Goal: Task Accomplishment & Management: Complete application form

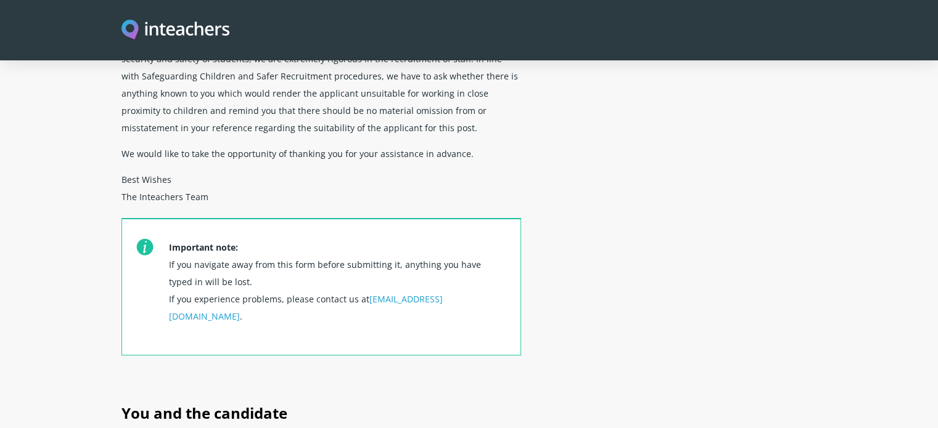
scroll to position [432, 0]
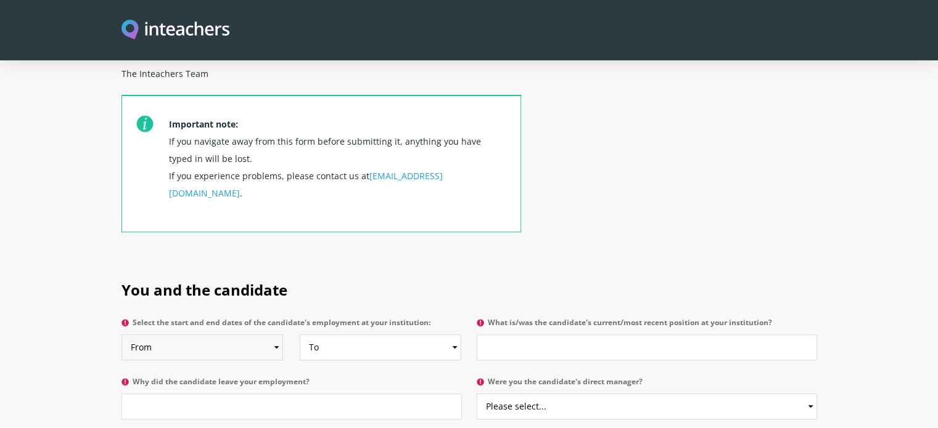
click at [277, 335] on select "From 2025 2024 2023 2022 2021 2020 2019 2018 2017 2016 2015 2014 2013 2012 2011…" at bounding box center [202, 348] width 162 height 26
select select "2021"
click at [121, 335] on select "From 2025 2024 2023 2022 2021 2020 2019 2018 2017 2016 2015 2014 2013 2012 2011…" at bounding box center [202, 348] width 162 height 26
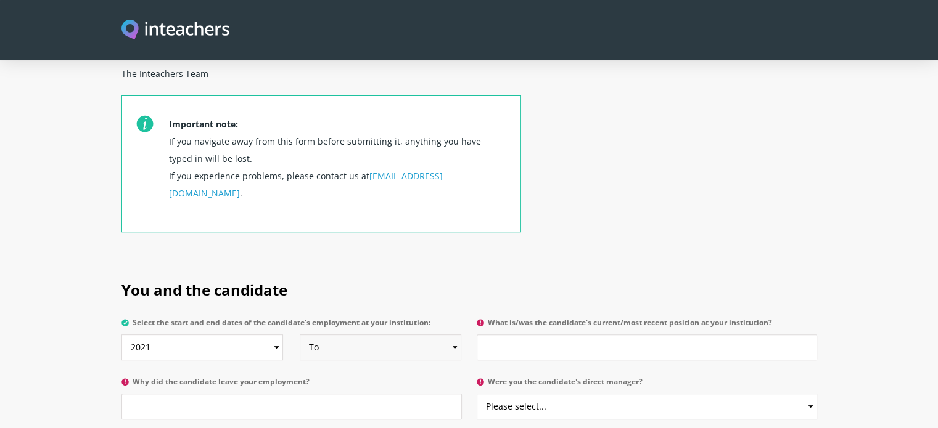
click at [446, 335] on select "To Currently 2025 2024 2023 2022 2021 2020 2019 2018 2017 2016 2015 2014 2013 2…" at bounding box center [381, 348] width 162 height 26
select select "2023"
click at [300, 335] on select "To Currently 2025 2024 2023 2022 2021 2020 2019 2018 2017 2016 2015 2014 2013 2…" at bounding box center [381, 348] width 162 height 26
click at [562, 335] on input "What is/was the candidate's current/most recent position at your institution?" at bounding box center [647, 348] width 340 height 26
type input "Science teacher"
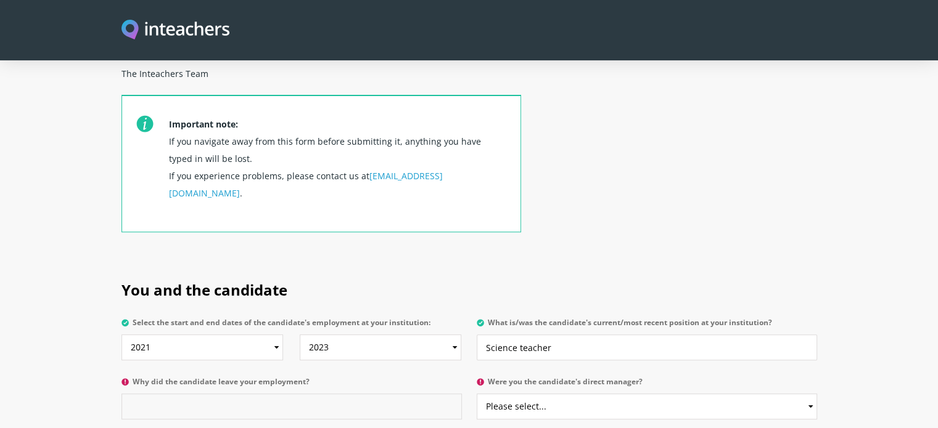
click at [337, 394] on input "Why did the candidate leave your employment?" at bounding box center [291, 407] width 340 height 26
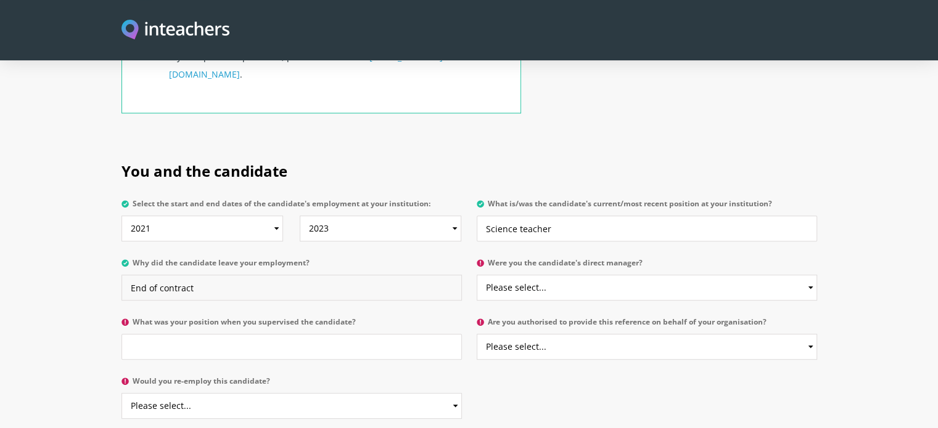
scroll to position [555, 0]
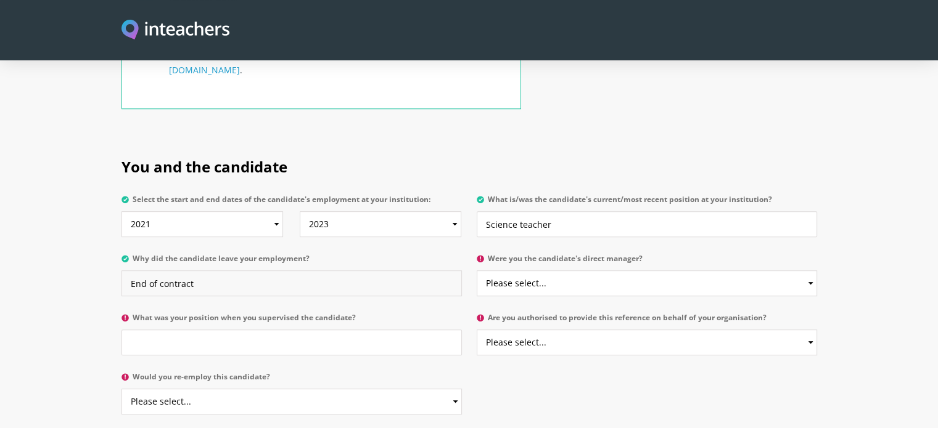
type input "End of contract"
click at [678, 271] on select "Please select... Yes No" at bounding box center [647, 284] width 340 height 26
select select "Yes"
click at [477, 271] on select "Please select... Yes No" at bounding box center [647, 284] width 340 height 26
click at [343, 330] on input "What was your position when you supervised the candidate?" at bounding box center [291, 343] width 340 height 26
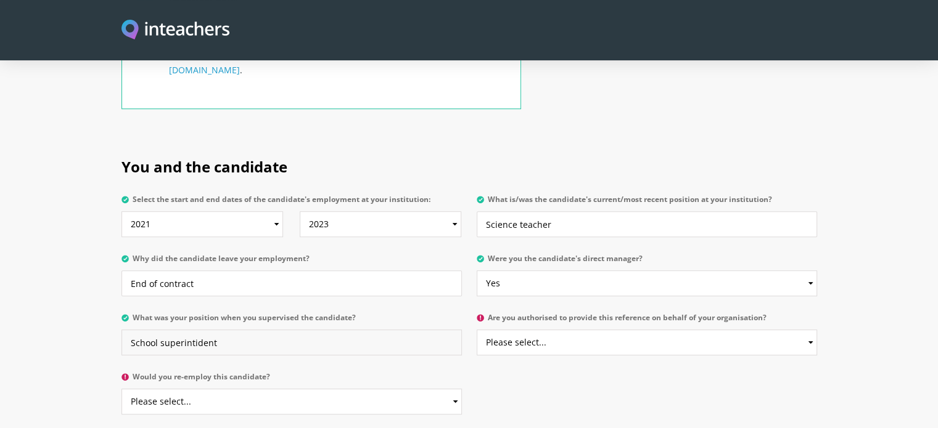
click at [343, 330] on input "School superintident" at bounding box center [291, 343] width 340 height 26
click at [326, 330] on input "School superintident" at bounding box center [291, 343] width 340 height 26
type input "School superintident"
click at [582, 330] on select "Please select... Yes No" at bounding box center [647, 343] width 340 height 26
select select "Yes"
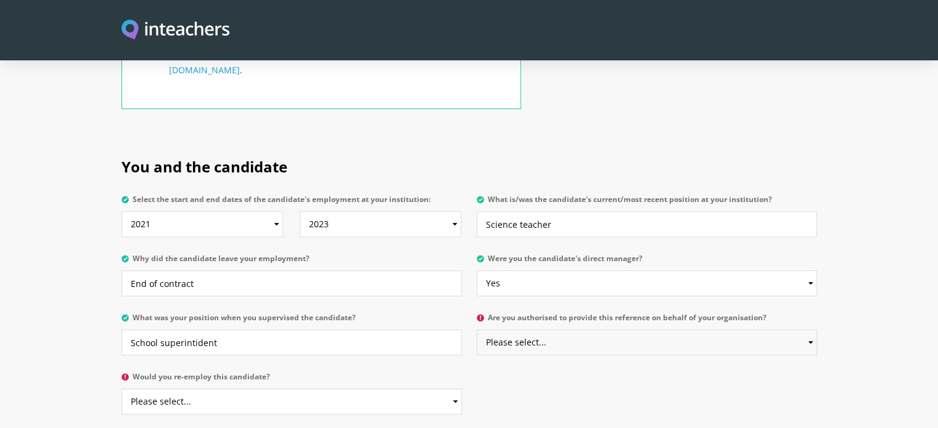
click at [477, 330] on select "Please select... Yes No" at bounding box center [647, 343] width 340 height 26
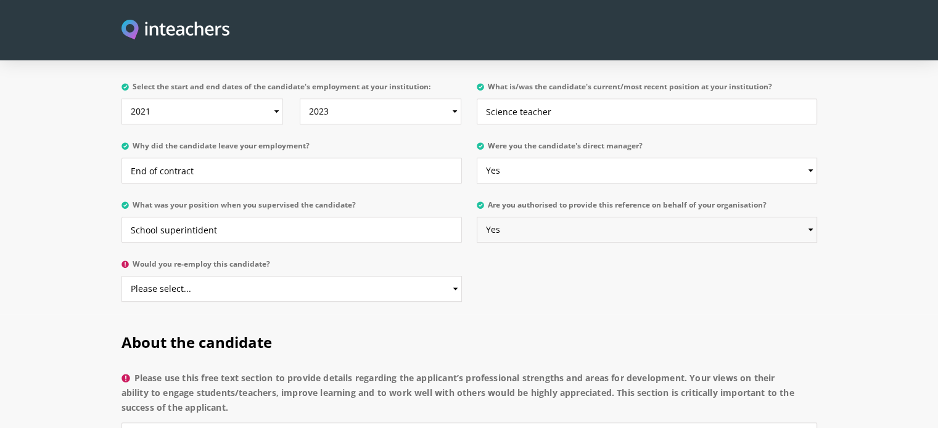
scroll to position [678, 0]
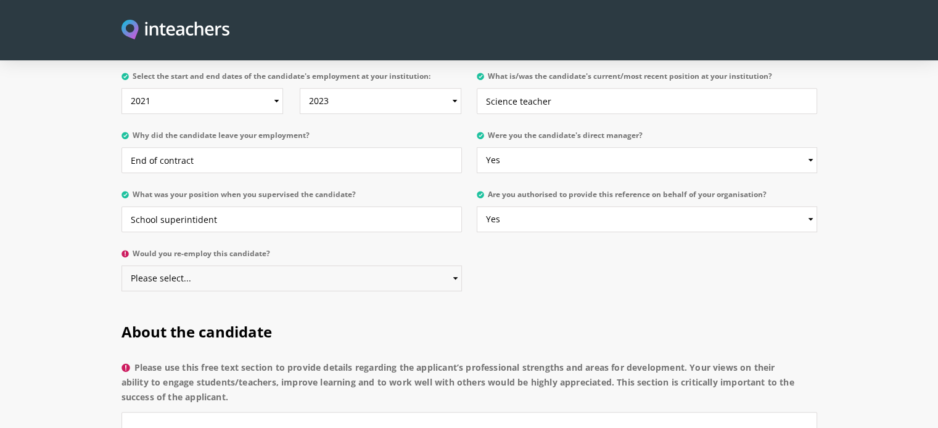
click at [247, 266] on select "Please select... Yes No" at bounding box center [291, 279] width 340 height 26
select select "Yes"
click at [121, 266] on select "Please select... Yes No" at bounding box center [291, 279] width 340 height 26
click at [243, 207] on input "School superintident" at bounding box center [291, 220] width 340 height 26
drag, startPoint x: 243, startPoint y: 184, endPoint x: 158, endPoint y: 180, distance: 85.2
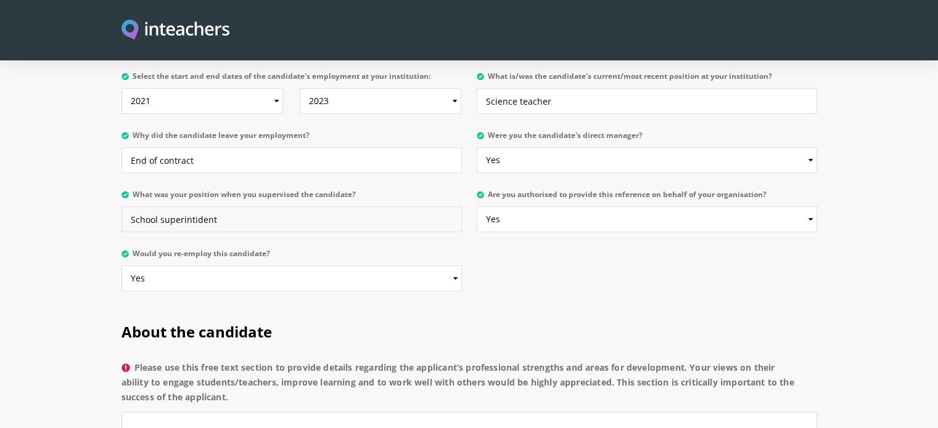
click at [158, 207] on input "School superintident" at bounding box center [291, 220] width 340 height 26
click at [162, 207] on input "School superintident" at bounding box center [291, 220] width 340 height 26
drag, startPoint x: 219, startPoint y: 186, endPoint x: 160, endPoint y: 184, distance: 59.2
click at [160, 207] on input "School Superintident" at bounding box center [291, 220] width 340 height 26
type input "School Superintident"
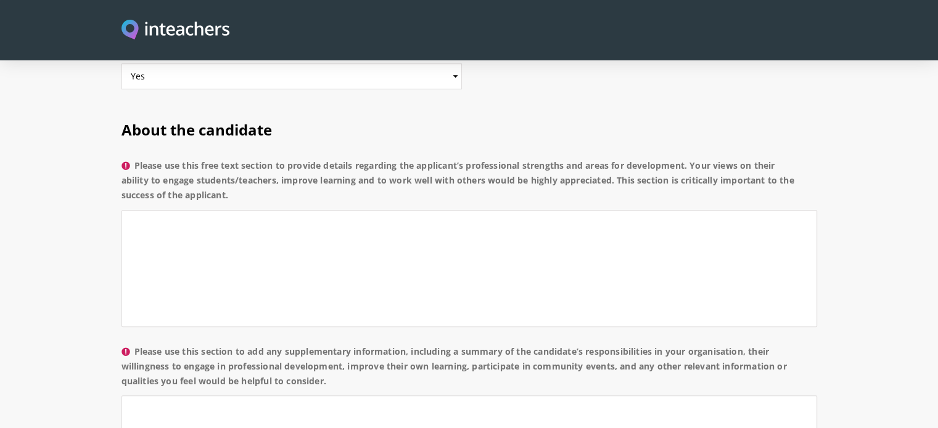
scroll to position [863, 0]
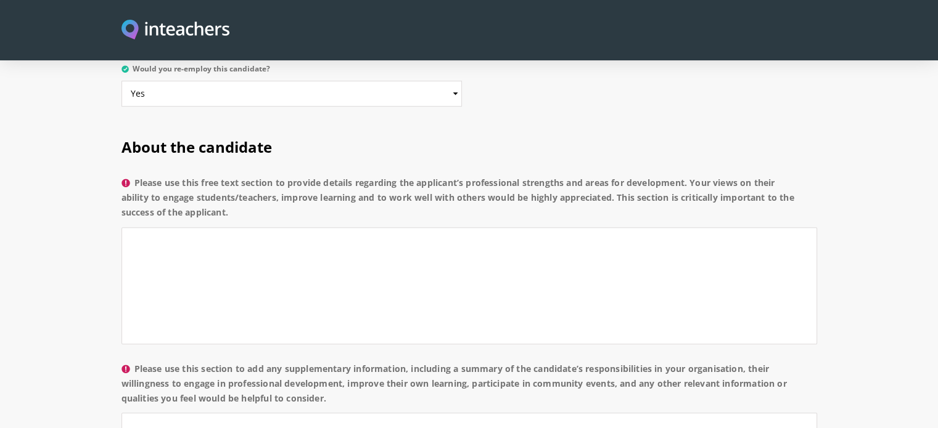
drag, startPoint x: 137, startPoint y: 145, endPoint x: 234, endPoint y: 181, distance: 103.2
click at [234, 181] on label "Please use this free text section to provide details regarding the applicant’s …" at bounding box center [468, 202] width 695 height 52
copy label "Please use this free text section to provide details regarding the applicant’s …"
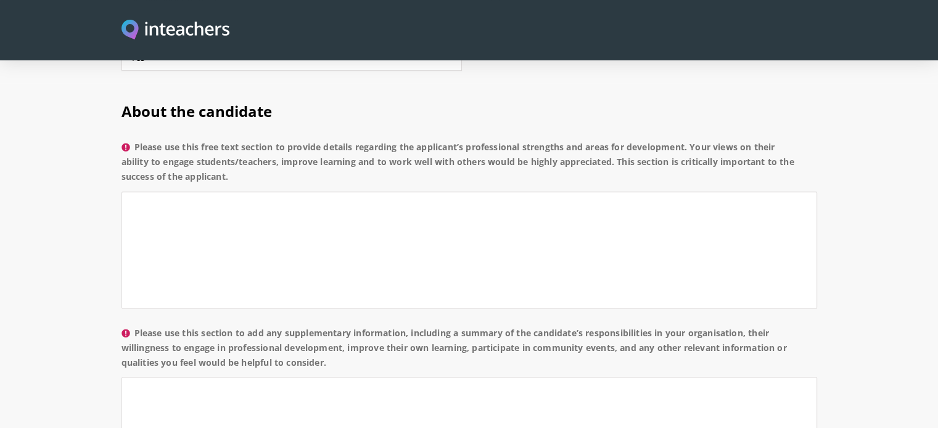
scroll to position [903, 0]
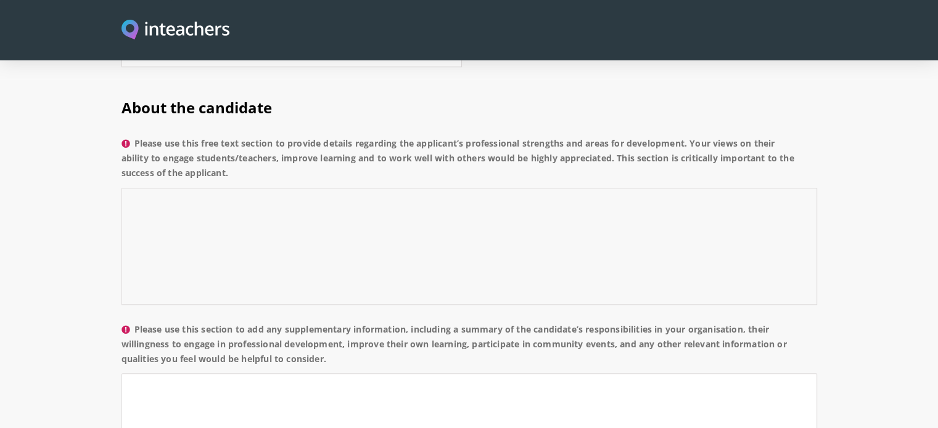
click at [248, 188] on textarea "Please use this free text section to provide details regarding the applicant’s …" at bounding box center [468, 246] width 695 height 117
paste textarea "Reference Statement for Mr. Abdelrahman El Attar It is my pleasure to provide a…"
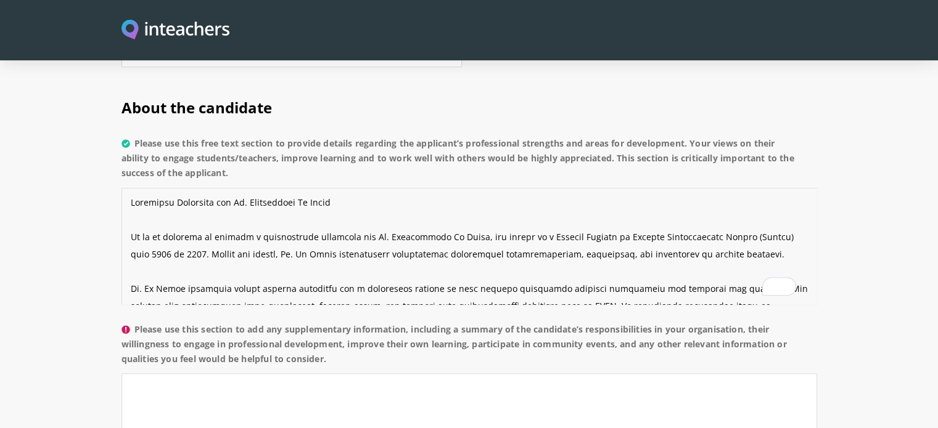
scroll to position [0, 0]
drag, startPoint x: 348, startPoint y: 168, endPoint x: 121, endPoint y: 165, distance: 227.5
click at [121, 165] on section "About the candidate Please use this free text section to provide details regard…" at bounding box center [469, 364] width 938 height 569
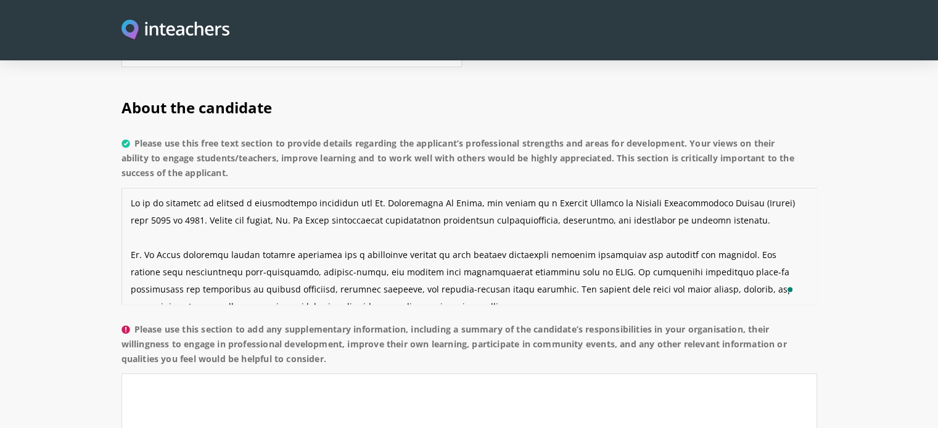
click at [128, 201] on textarea "Please use this free text section to provide details regarding the applicant’s …" at bounding box center [468, 246] width 695 height 117
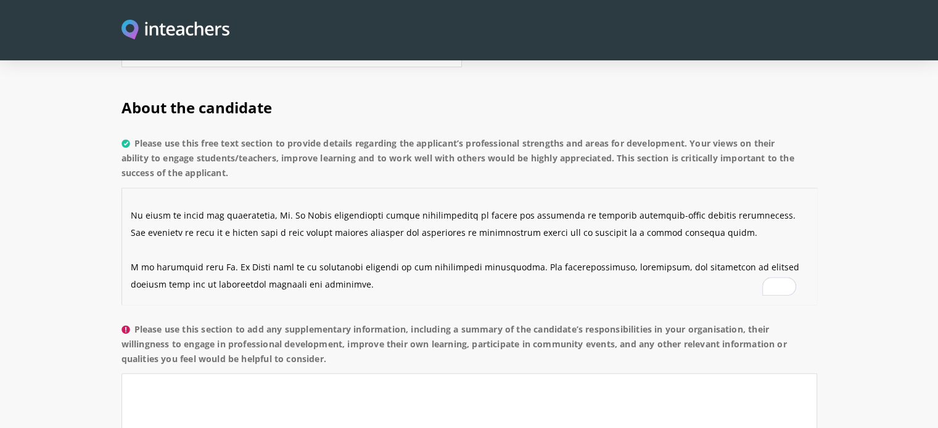
scroll to position [276, 0]
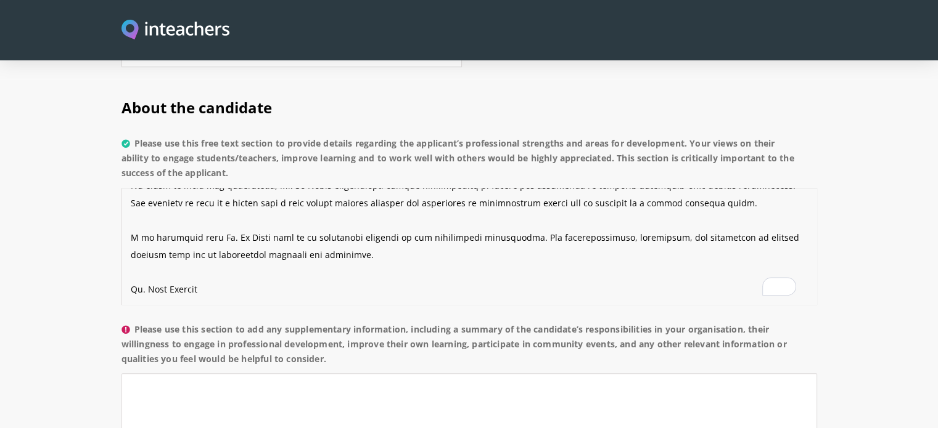
drag, startPoint x: 218, startPoint y: 256, endPoint x: 101, endPoint y: 248, distance: 117.4
click at [101, 248] on section "About the candidate Please use this free text section to provide details regard…" at bounding box center [469, 364] width 938 height 569
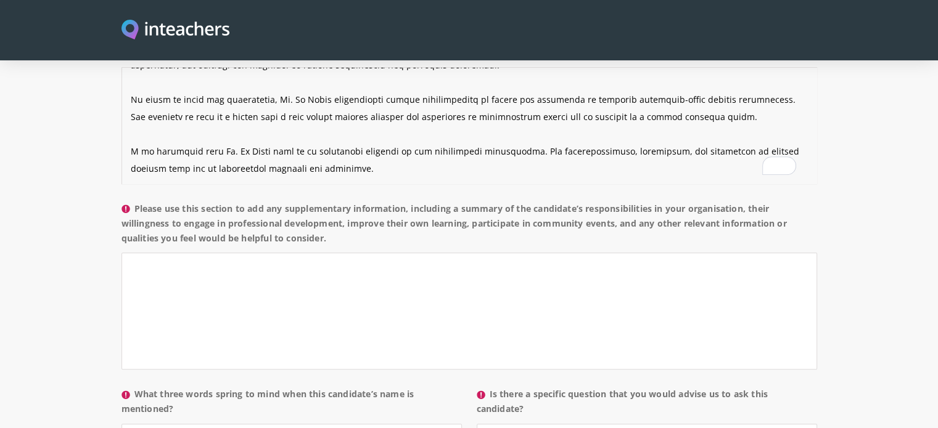
scroll to position [1026, 0]
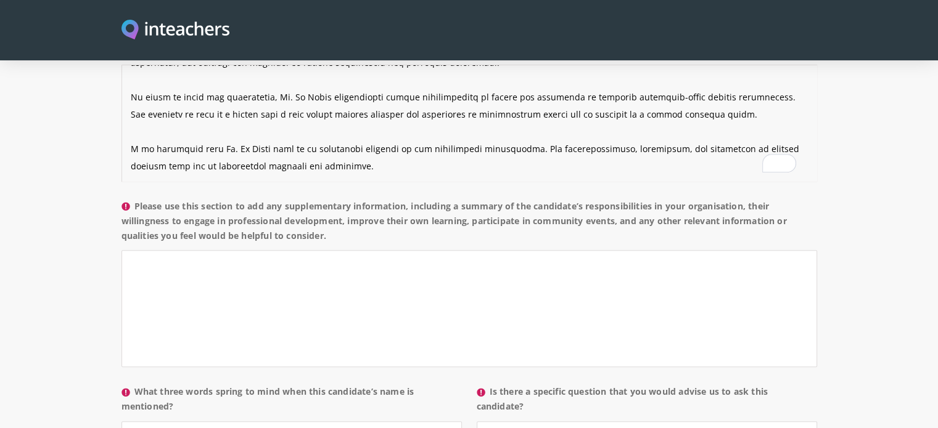
type textarea "It is my pleasure to provide a professional reference for Mr. Abdelrahman El At…"
drag, startPoint x: 138, startPoint y: 169, endPoint x: 355, endPoint y: 201, distance: 219.4
click at [355, 201] on label "Please use this section to add any supplementary information, including a summa…" at bounding box center [468, 225] width 695 height 52
copy label "Please use this section to add any supplementary information, including a summa…"
click at [292, 250] on textarea "Please use this section to add any supplementary information, including a summa…" at bounding box center [468, 308] width 695 height 117
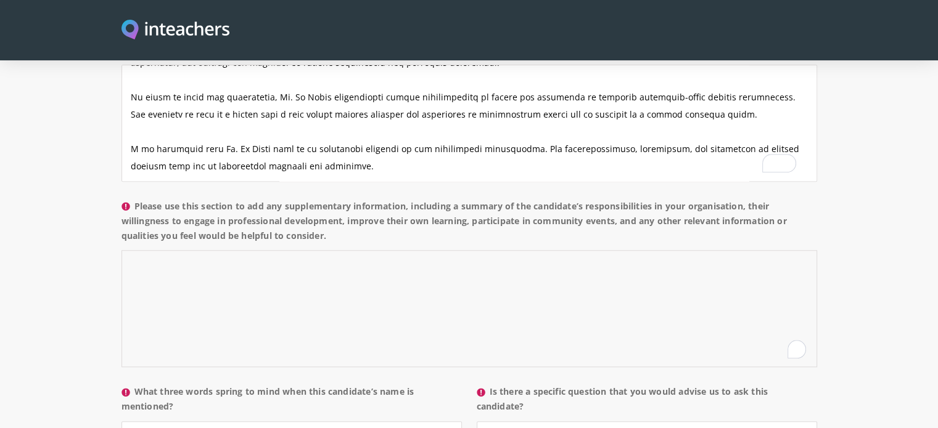
paste textarea "During his tenure at Planets International School (2021–2023), Mr. Abdelrahman …"
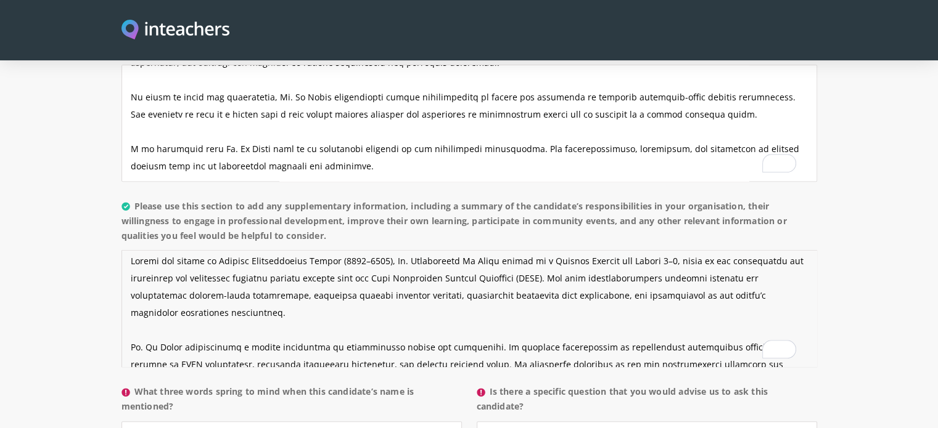
scroll to position [0, 0]
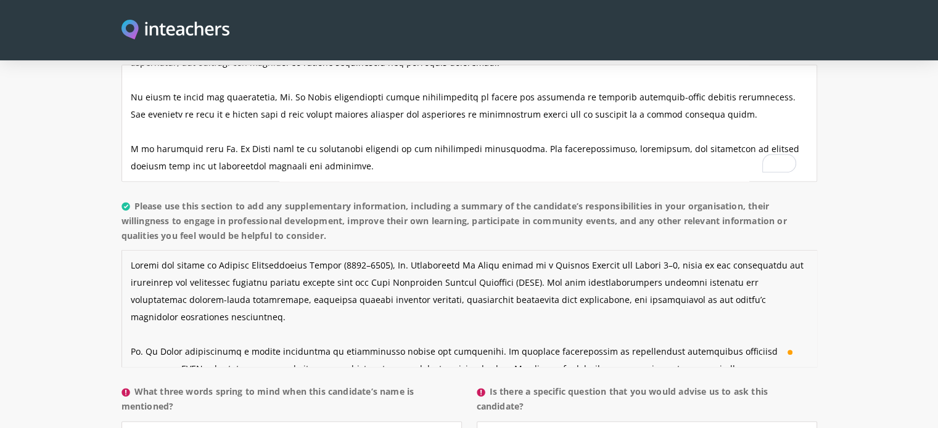
click at [182, 293] on textarea "Please use this section to add any supplementary information, including a summa…" at bounding box center [468, 308] width 695 height 117
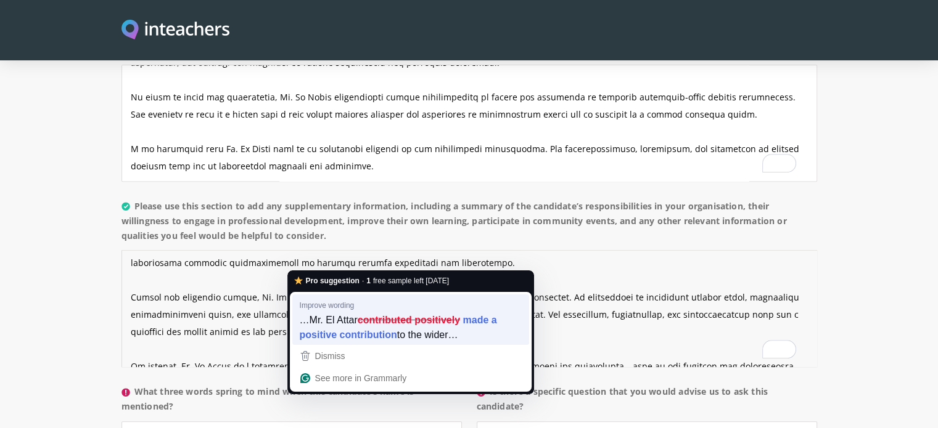
scroll to position [25, 0]
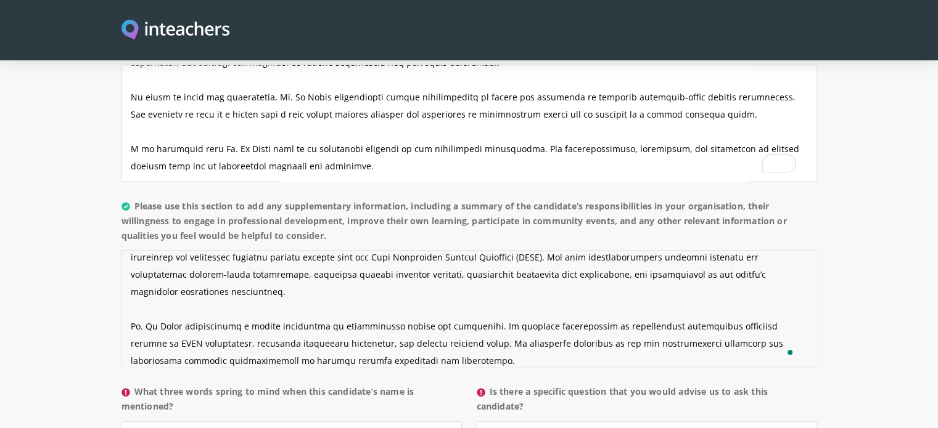
click at [356, 263] on textarea "Please use this section to add any supplementary information, including a summa…" at bounding box center [468, 308] width 695 height 117
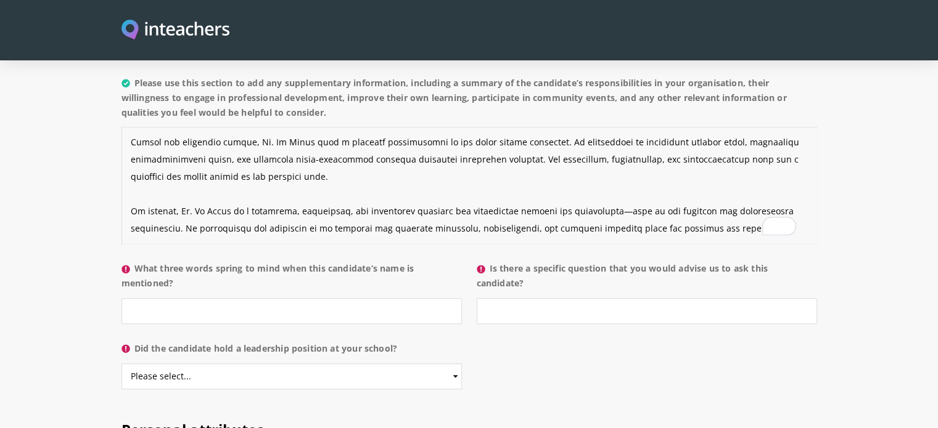
type textarea "During his tenure at Planets International School (2021–2023), Mr. Abdelrahman …"
drag, startPoint x: 136, startPoint y: 229, endPoint x: 190, endPoint y: 248, distance: 57.7
click at [190, 261] on label "What three words spring to mind when this candidate’s name is mentioned?" at bounding box center [291, 279] width 340 height 37
copy label "What three words spring to mind when this candidate’s name is mentioned?"
click at [248, 298] on input "What three words spring to mind when this candidate’s name is mentioned?" at bounding box center [291, 311] width 340 height 26
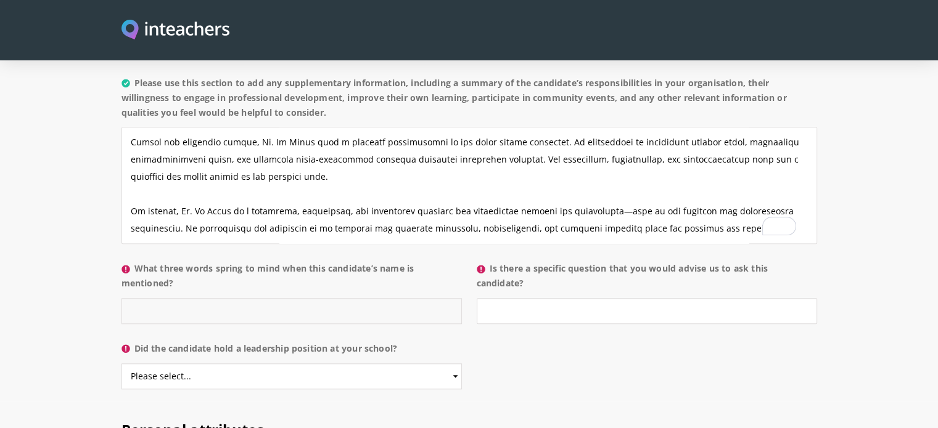
paste input "Dedicated – Innovative – Inspiring"
type input "Dedicated – Innovative – Inspiring"
drag, startPoint x: 491, startPoint y: 233, endPoint x: 539, endPoint y: 247, distance: 50.7
click at [539, 261] on label "Is there a specific question that you would advise us to ask this candidate?" at bounding box center [647, 279] width 340 height 37
copy label "Is there a specific question that you would advise us to ask this candidate?"
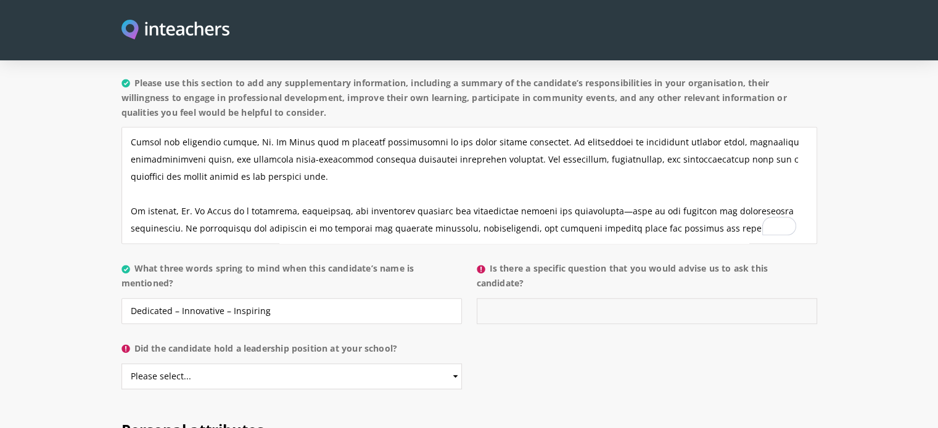
click at [536, 298] on input "Is there a specific question that you would advise us to ask this candidate?" at bounding box center [647, 311] width 340 height 26
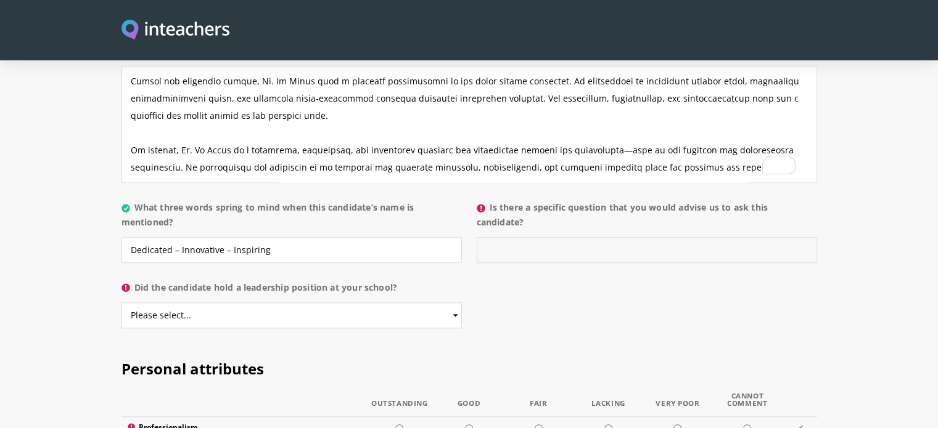
scroll to position [1211, 0]
click at [448, 302] on select "Please select... Yes No" at bounding box center [291, 315] width 340 height 26
select select "Yes"
click at [121, 302] on select "Please select... Yes No" at bounding box center [291, 315] width 340 height 26
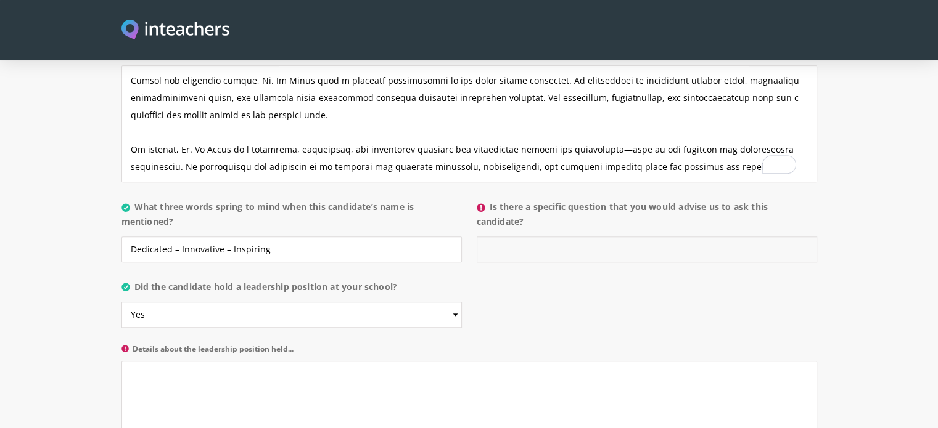
click at [535, 237] on input "Is there a specific question that you would advise us to ask this candidate?" at bounding box center [647, 250] width 340 height 26
drag, startPoint x: 517, startPoint y: 215, endPoint x: 433, endPoint y: 209, distance: 84.6
click at [433, 195] on div "What three words spring to mind when this candidate’s name is mentioned? Dedica…" at bounding box center [468, 195] width 695 height 0
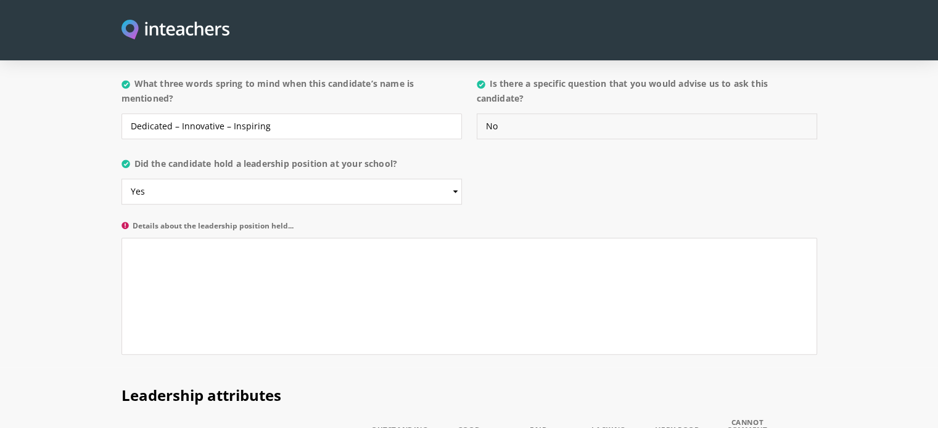
type input "No"
drag, startPoint x: 137, startPoint y: 130, endPoint x: 410, endPoint y: 132, distance: 273.1
click at [410, 157] on label "Did the candidate hold a leadership position at your school?" at bounding box center [291, 168] width 340 height 22
copy label "Did the candidate hold a leadership position at your school?"
drag, startPoint x: 133, startPoint y: 189, endPoint x: 313, endPoint y: 191, distance: 179.4
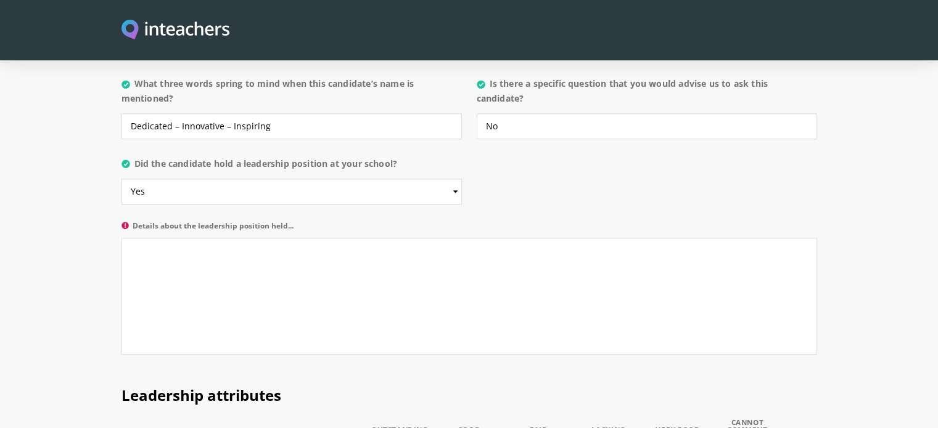
click at [313, 222] on label "Details about the leadership position held..." at bounding box center [468, 230] width 695 height 16
copy label "Details about the leadership position held..."
click at [227, 242] on textarea "Details about the leadership position held..." at bounding box center [468, 296] width 695 height 117
paste textarea "Mr. Abdelrahman El Attar served as a Senior Science Teacher at Planets Internat…"
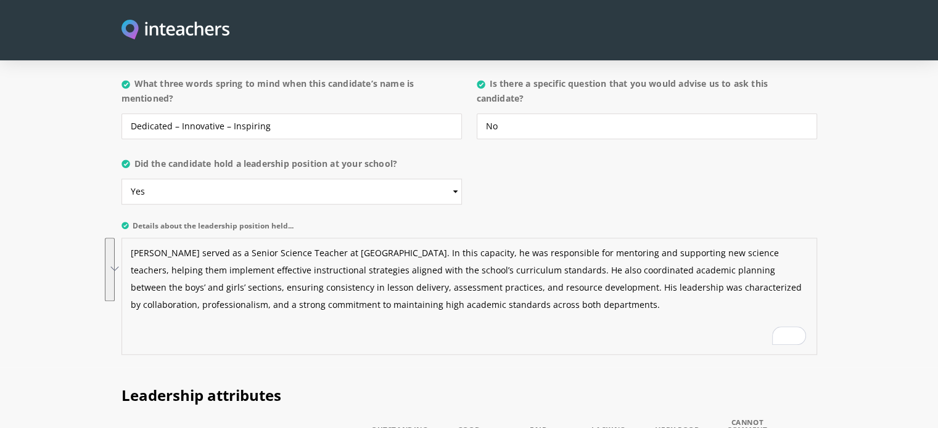
drag, startPoint x: 131, startPoint y: 218, endPoint x: 651, endPoint y: 275, distance: 523.5
click at [651, 275] on textarea "Mr. Abdelrahman El Attar served as a Senior Science Teacher at Planets Internat…" at bounding box center [468, 296] width 695 height 117
type textarea "Mr. Abdelrahman El Attar served as a Senior Science Teacher at Planets Internat…"
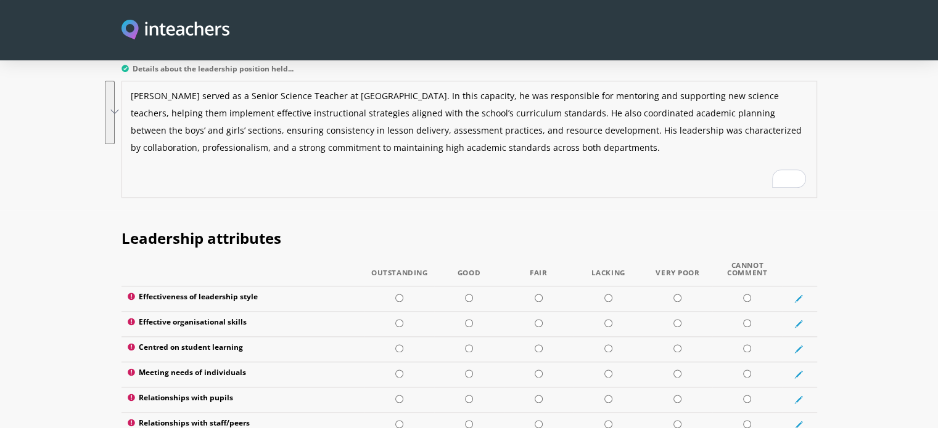
scroll to position [1519, 0]
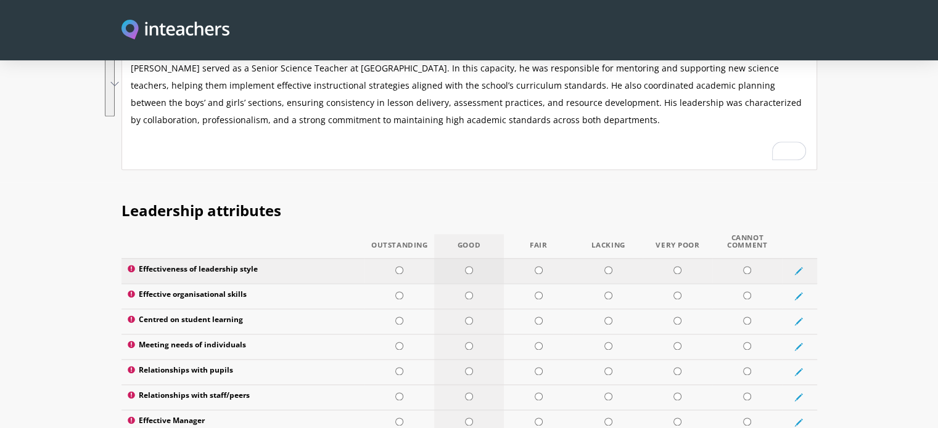
click at [470, 266] on input "radio" at bounding box center [469, 270] width 8 height 8
radio input "true"
click at [469, 292] on input "radio" at bounding box center [469, 296] width 8 height 8
radio input "true"
click at [399, 317] on input "radio" at bounding box center [399, 321] width 8 height 8
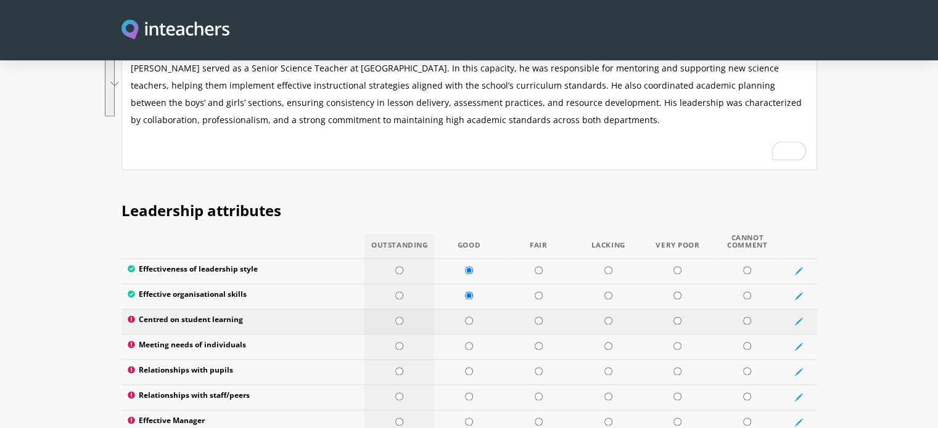
radio input "true"
click at [469, 342] on input "radio" at bounding box center [469, 346] width 8 height 8
radio input "true"
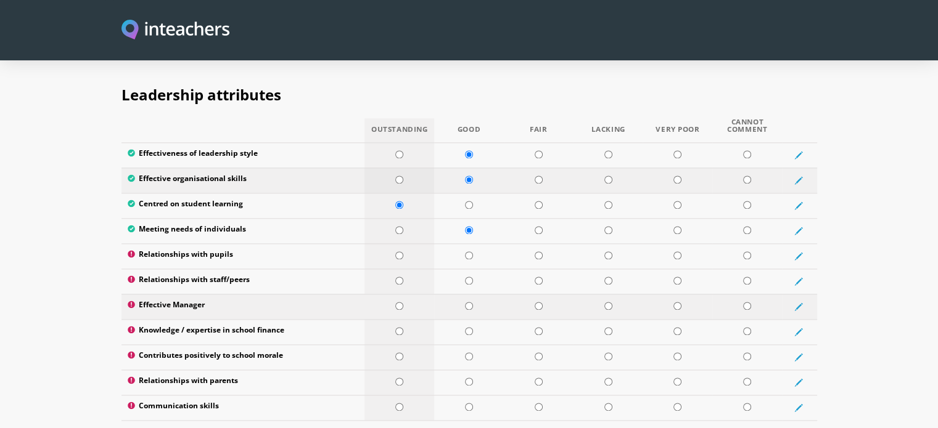
scroll to position [1642, 0]
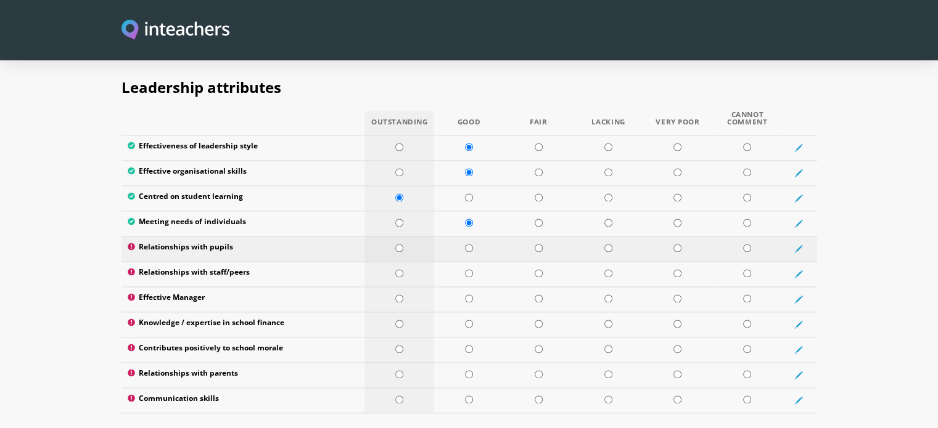
click at [399, 244] on input "radio" at bounding box center [399, 248] width 8 height 8
radio input "true"
click at [398, 269] on input "radio" at bounding box center [399, 273] width 8 height 8
radio input "true"
click at [469, 295] on input "radio" at bounding box center [469, 299] width 8 height 8
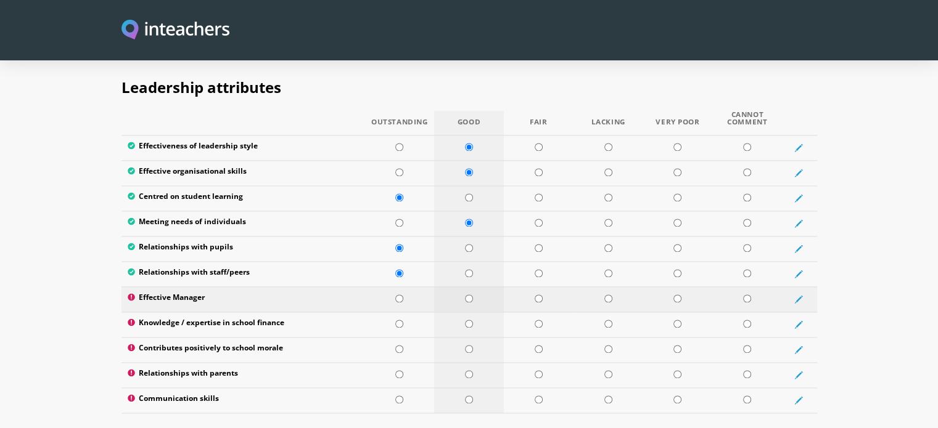
radio input "true"
click at [468, 320] on input "radio" at bounding box center [469, 324] width 8 height 8
radio input "true"
click at [471, 345] on input "radio" at bounding box center [469, 349] width 8 height 8
radio input "true"
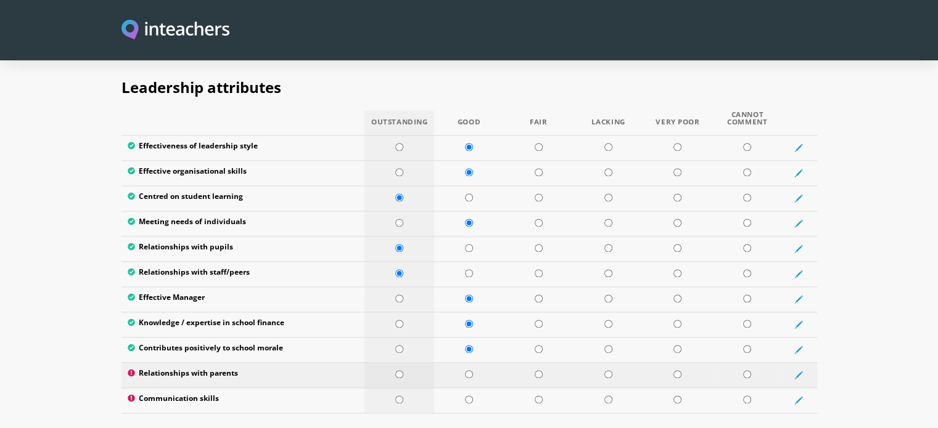
click at [400, 371] on input "radio" at bounding box center [399, 375] width 8 height 8
radio input "true"
click at [397, 396] on input "radio" at bounding box center [399, 400] width 8 height 8
radio input "true"
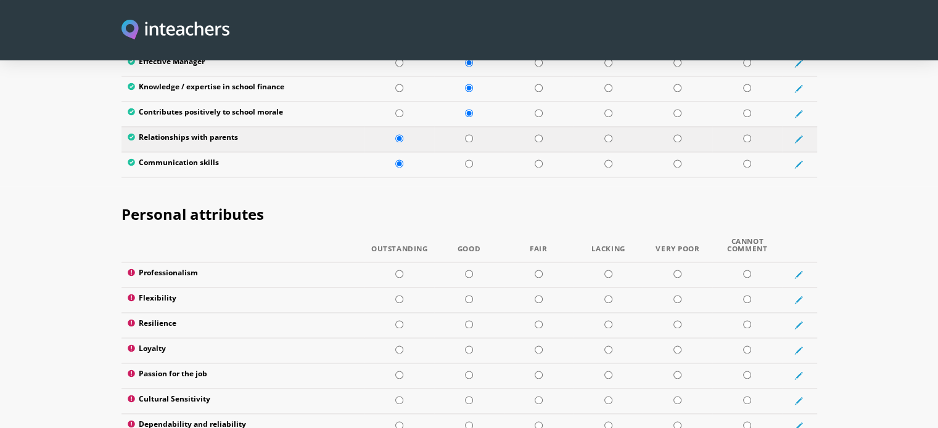
scroll to position [1889, 0]
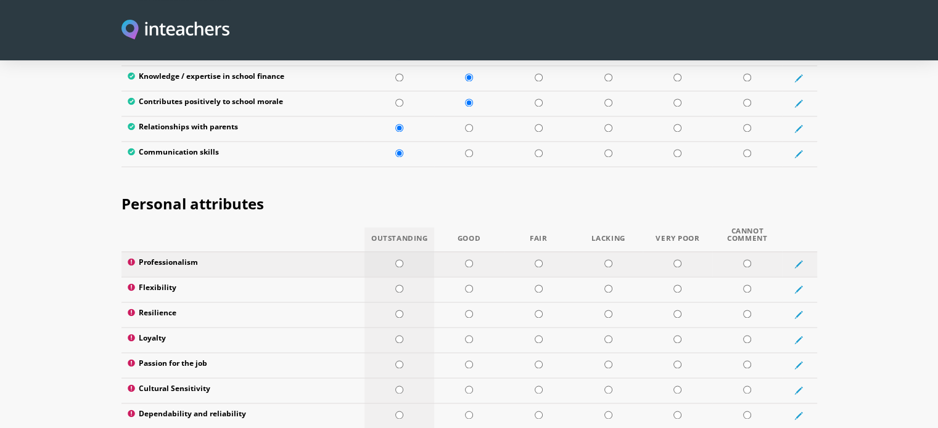
click at [400, 260] on input "radio" at bounding box center [399, 264] width 8 height 8
radio input "true"
drag, startPoint x: 185, startPoint y: 278, endPoint x: 134, endPoint y: 276, distance: 50.6
click at [134, 309] on label "Resilience" at bounding box center [243, 315] width 231 height 12
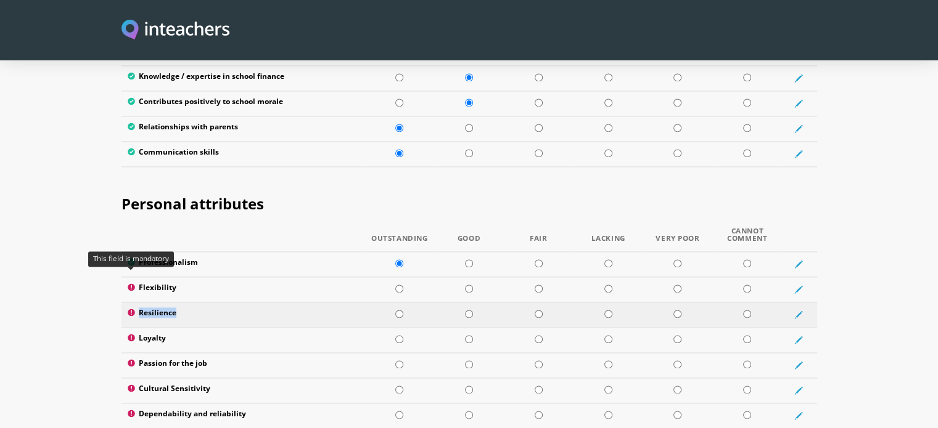
copy label "Resilience"
click at [469, 310] on input "radio" at bounding box center [469, 314] width 8 height 8
radio input "true"
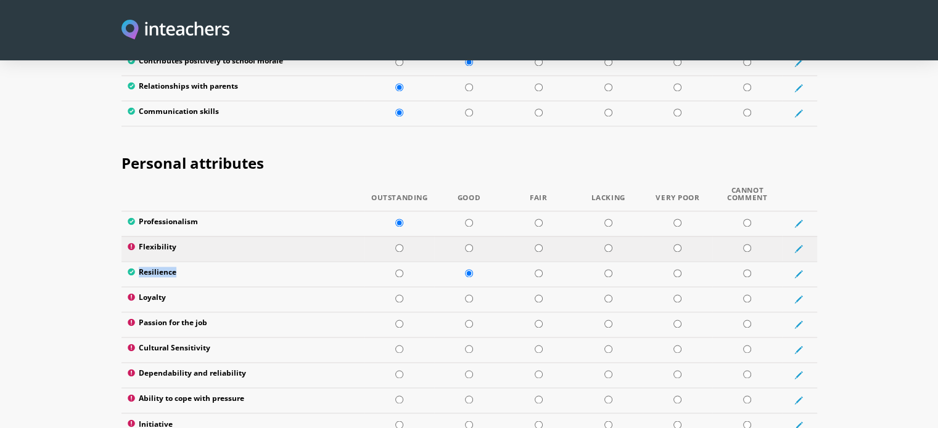
scroll to position [1951, 0]
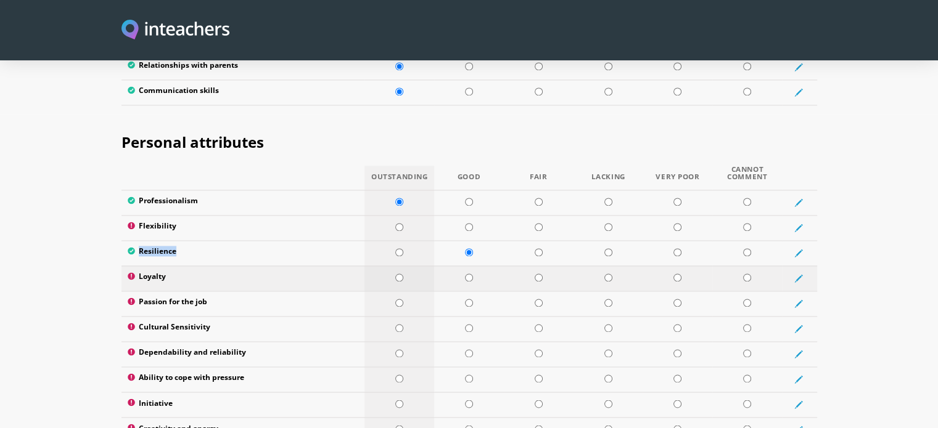
click at [401, 274] on input "radio" at bounding box center [399, 278] width 8 height 8
radio input "true"
click at [400, 299] on input "radio" at bounding box center [399, 303] width 8 height 8
radio input "true"
click at [401, 324] on input "radio" at bounding box center [399, 328] width 8 height 8
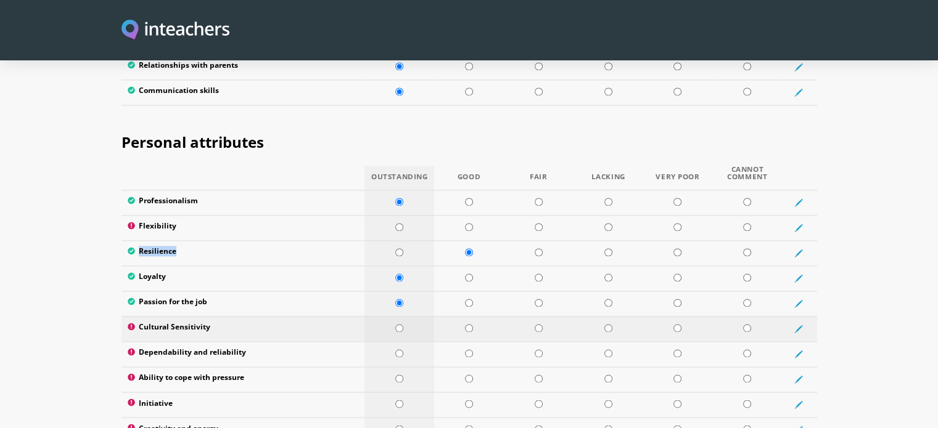
radio input "true"
click at [400, 350] on input "radio" at bounding box center [399, 354] width 8 height 8
radio input "true"
click at [469, 375] on input "radio" at bounding box center [469, 379] width 8 height 8
radio input "true"
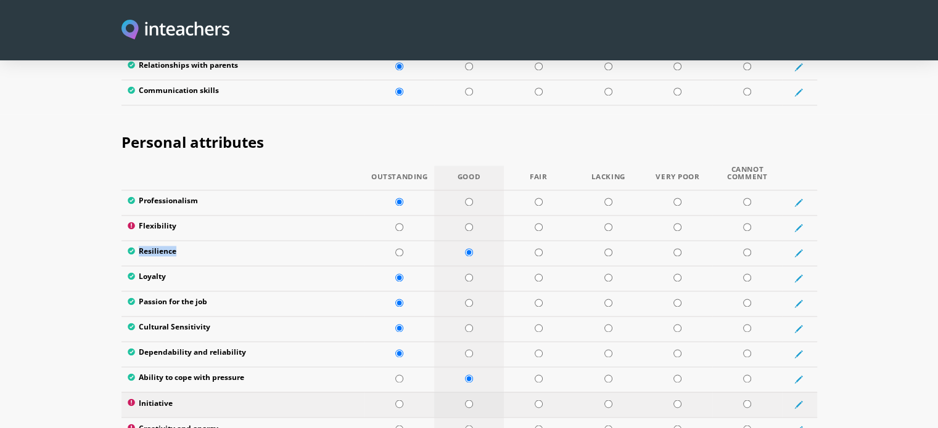
click at [471, 400] on input "radio" at bounding box center [469, 404] width 8 height 8
radio input "true"
click at [398, 425] on input "radio" at bounding box center [399, 429] width 8 height 8
radio input "true"
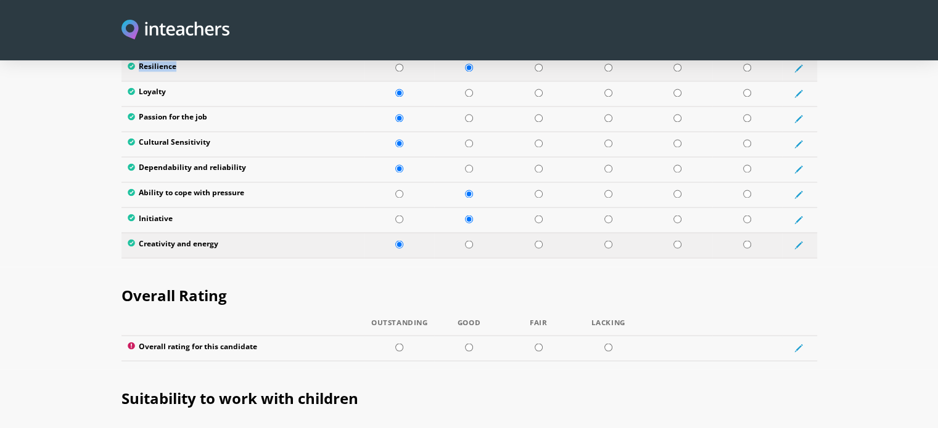
scroll to position [2197, 0]
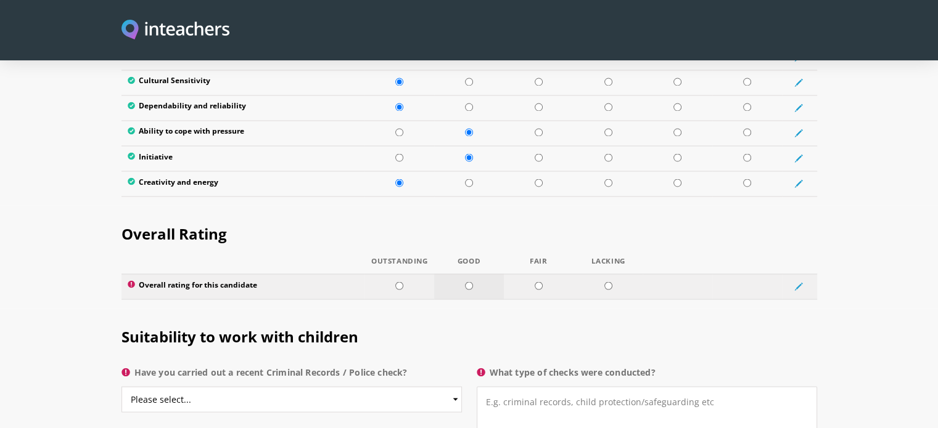
click at [469, 282] on input "radio" at bounding box center [469, 286] width 8 height 8
radio input "true"
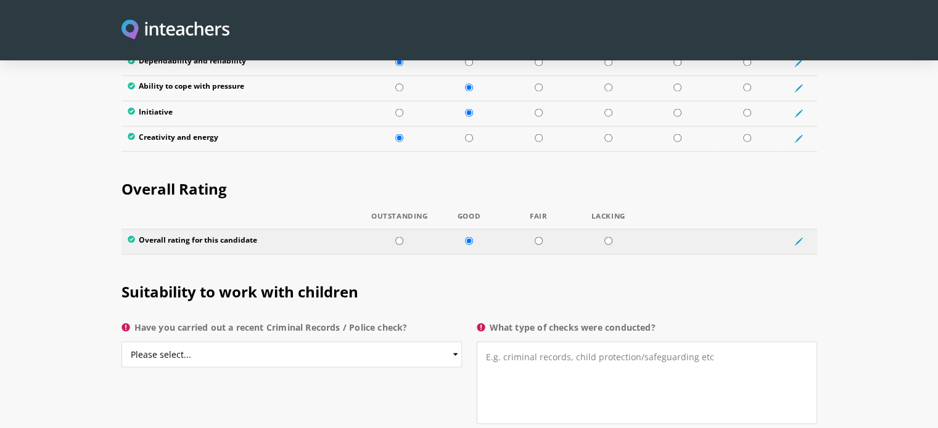
scroll to position [2321, 0]
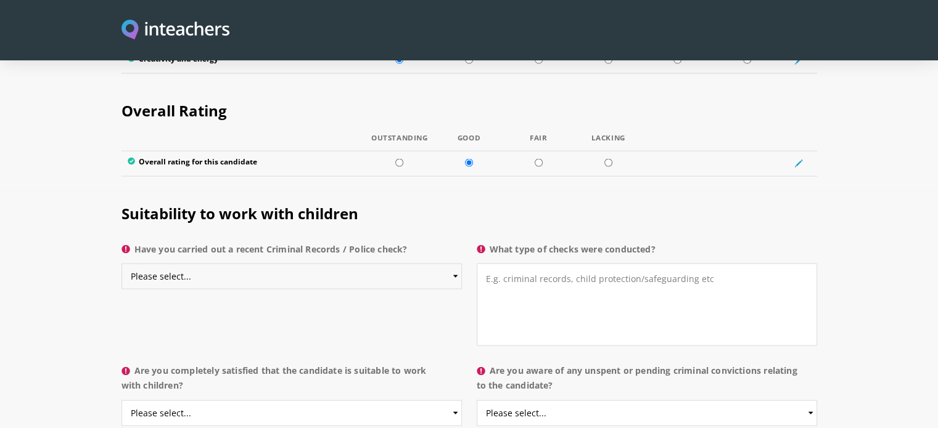
click at [342, 263] on select "Please select... Yes No Do not know" at bounding box center [291, 276] width 340 height 26
select select "Yes"
click at [121, 263] on select "Please select... Yes No Do not know" at bounding box center [291, 276] width 340 height 26
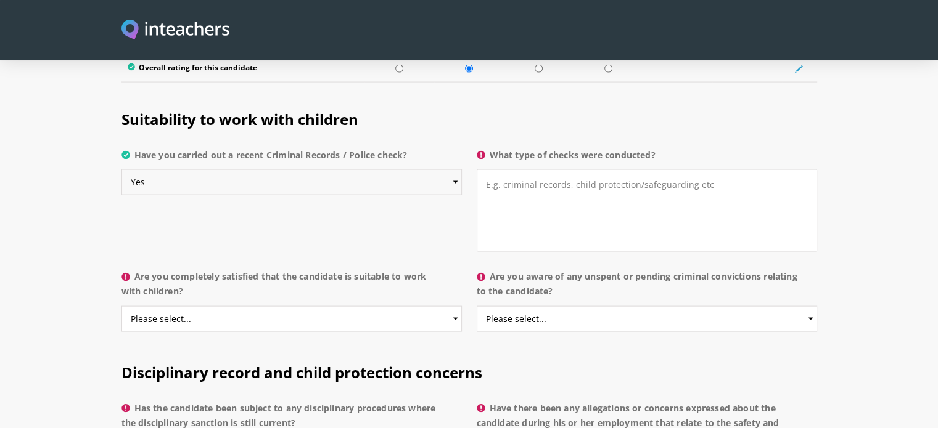
scroll to position [2444, 0]
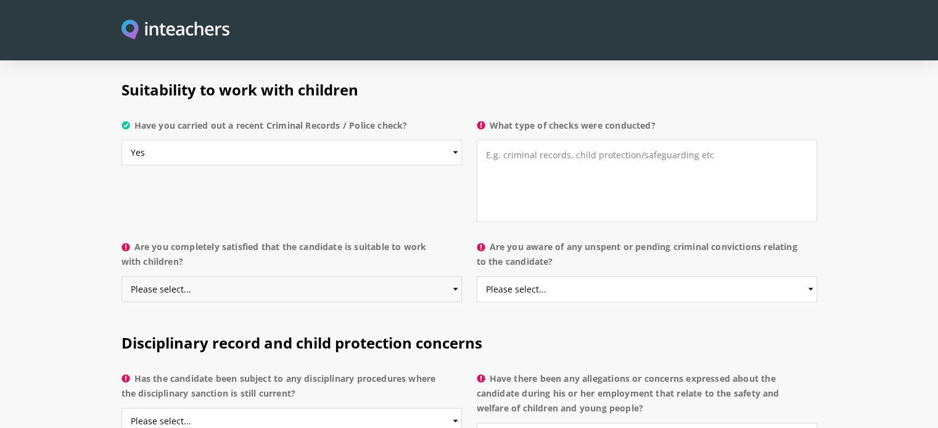
click at [293, 277] on select "Please select... Yes No Do not know" at bounding box center [291, 290] width 340 height 26
select select "Yes"
click at [121, 277] on select "Please select... Yes No Do not know" at bounding box center [291, 290] width 340 height 26
click at [544, 277] on select "Please select... Yes No Do not know" at bounding box center [647, 290] width 340 height 26
click at [877, 195] on section "Suitability to work with children Have you carried out a recent Criminal Record…" at bounding box center [469, 188] width 938 height 253
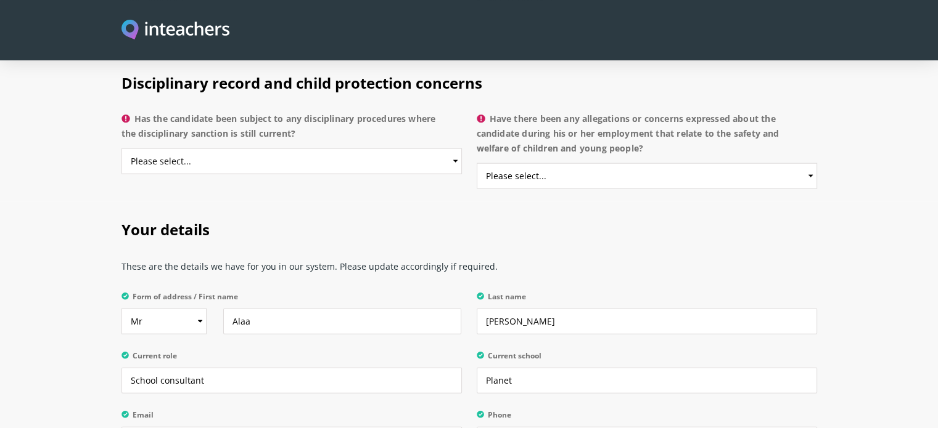
scroll to position [2752, 0]
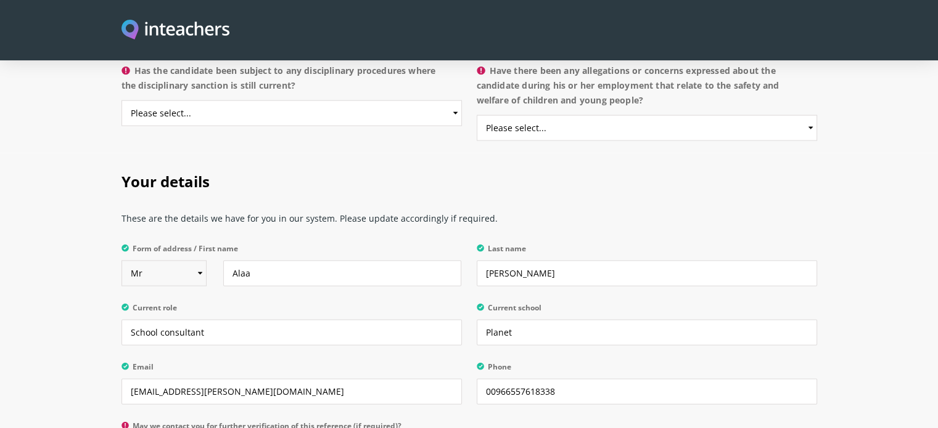
click at [201, 261] on select "Select Mr Mrs Miss Ms Dr Prof" at bounding box center [163, 274] width 85 height 26
click at [80, 219] on section "Your details These are the details we have for you in our system. Please update…" at bounding box center [469, 315] width 938 height 323
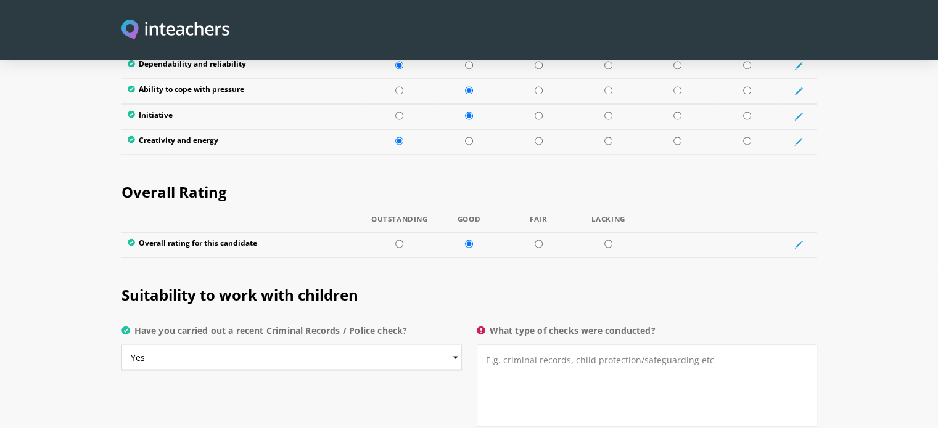
scroll to position [2321, 0]
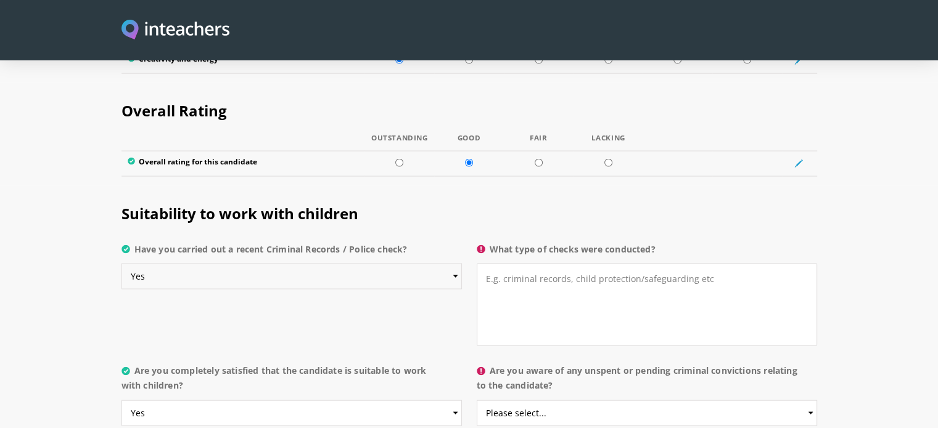
click at [447, 263] on select "Please select... Yes No Do not know" at bounding box center [291, 276] width 340 height 26
select select "No"
click at [121, 263] on select "Please select... Yes No Do not know" at bounding box center [291, 276] width 340 height 26
click at [296, 276] on div "Suitability to work with children Have you carried out a recent Criminal Record…" at bounding box center [469, 272] width 710 height 174
click at [544, 263] on textarea "What type of checks were conducted?" at bounding box center [647, 304] width 340 height 83
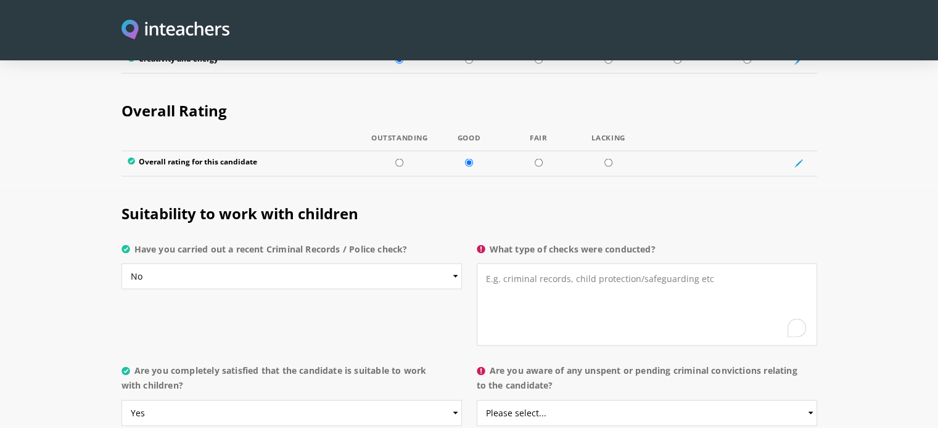
click at [273, 266] on div "Suitability to work with children Have you carried out a recent Criminal Record…" at bounding box center [469, 272] width 710 height 174
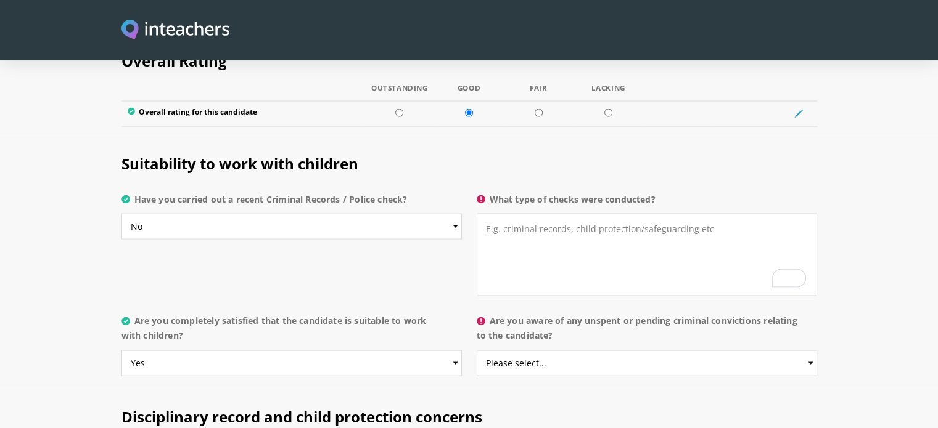
scroll to position [2444, 0]
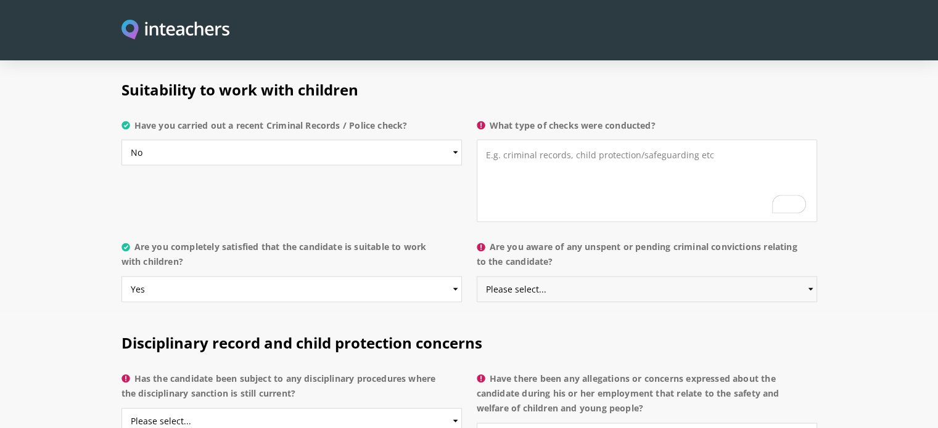
click at [579, 277] on select "Please select... Yes No Do not know" at bounding box center [647, 290] width 340 height 26
select select "No"
click at [477, 277] on select "Please select... Yes No Do not know" at bounding box center [647, 290] width 340 height 26
click at [368, 146] on div "Suitability to work with children Have you carried out a recent Criminal Record…" at bounding box center [469, 149] width 710 height 174
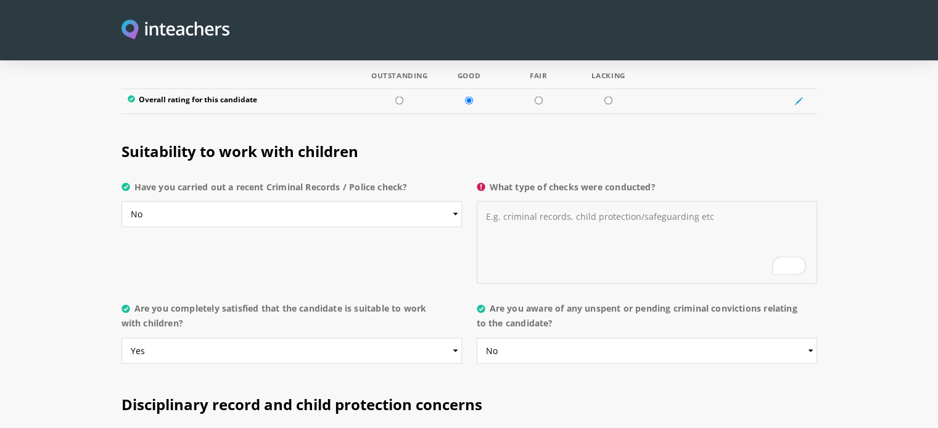
click at [510, 202] on textarea "What type of checks were conducted?" at bounding box center [647, 243] width 340 height 83
type textarea "h"
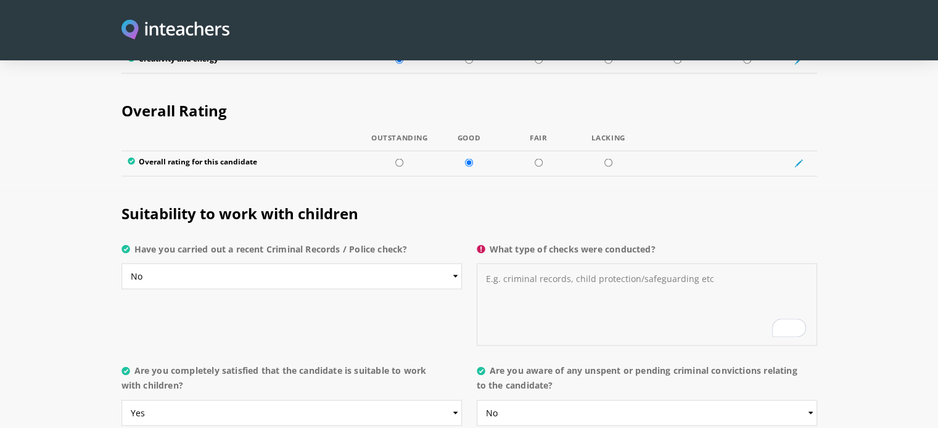
click at [521, 263] on textarea "What type of checks were conducted?" at bounding box center [647, 304] width 340 height 83
type textarea "n"
type textarea "No records"
click at [884, 187] on section "Suitability to work with children Have you carried out a recent Criminal Record…" at bounding box center [469, 311] width 938 height 253
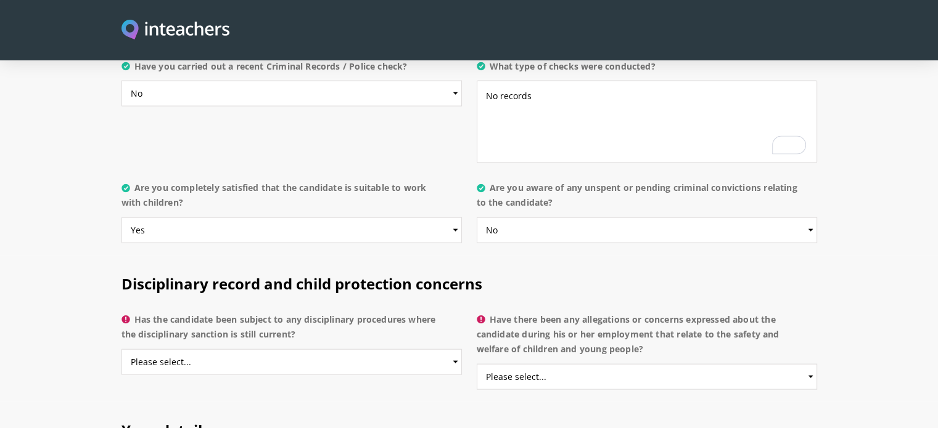
scroll to position [2506, 0]
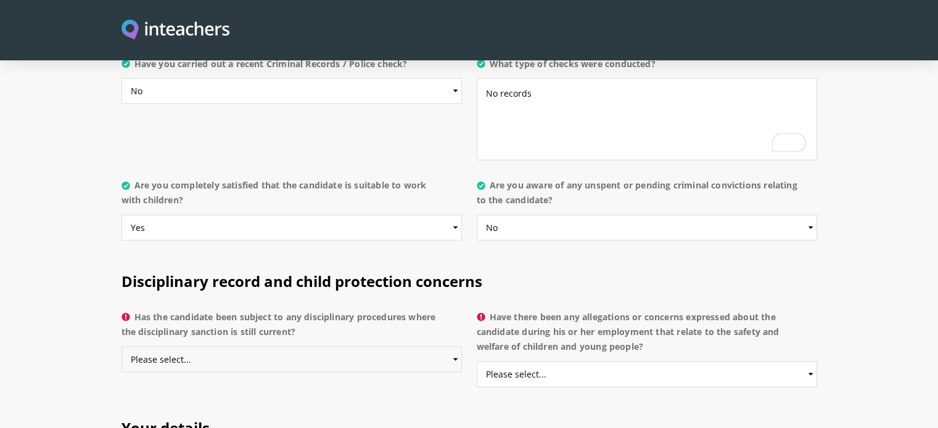
click at [336, 347] on select "Please select... Yes No Do not know" at bounding box center [291, 360] width 340 height 26
select select "No"
click at [121, 347] on select "Please select... Yes No Do not know" at bounding box center [291, 360] width 340 height 26
click at [612, 362] on select "Please select... Yes No Do not know" at bounding box center [647, 375] width 340 height 26
select select "No"
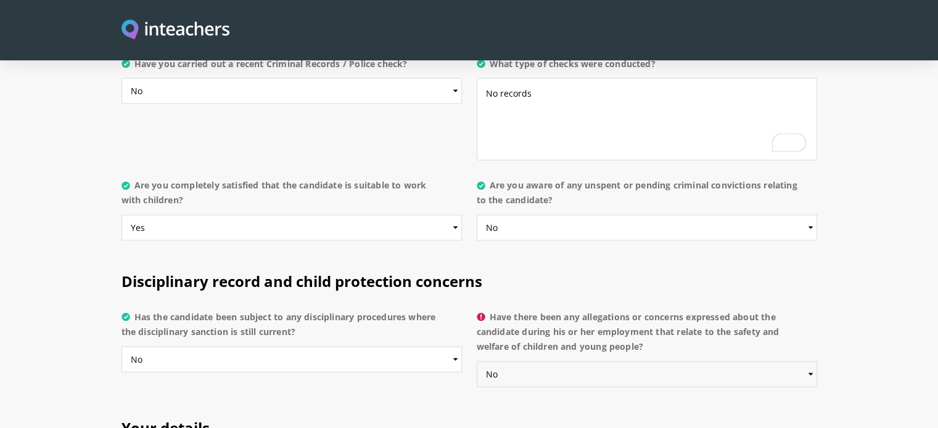
click at [477, 362] on select "Please select... Yes No Do not know" at bounding box center [647, 375] width 340 height 26
click at [641, 253] on h2 "Disciplinary record and child protection concerns" at bounding box center [468, 279] width 695 height 52
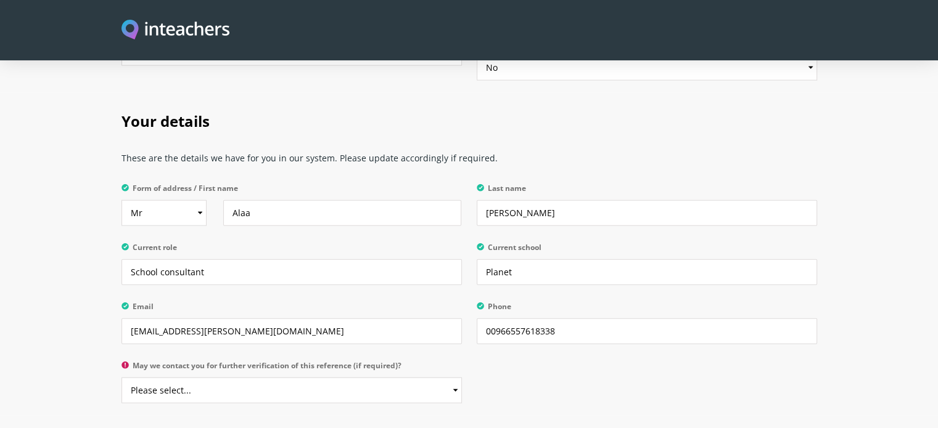
scroll to position [2814, 0]
click at [202, 199] on select "Select Mr Mrs Miss Ms Dr Prof" at bounding box center [163, 212] width 85 height 26
select select "Dr"
click at [121, 199] on select "Select Mr Mrs Miss Ms Dr Prof" at bounding box center [163, 212] width 85 height 26
click at [525, 258] on input "Planet" at bounding box center [647, 271] width 340 height 26
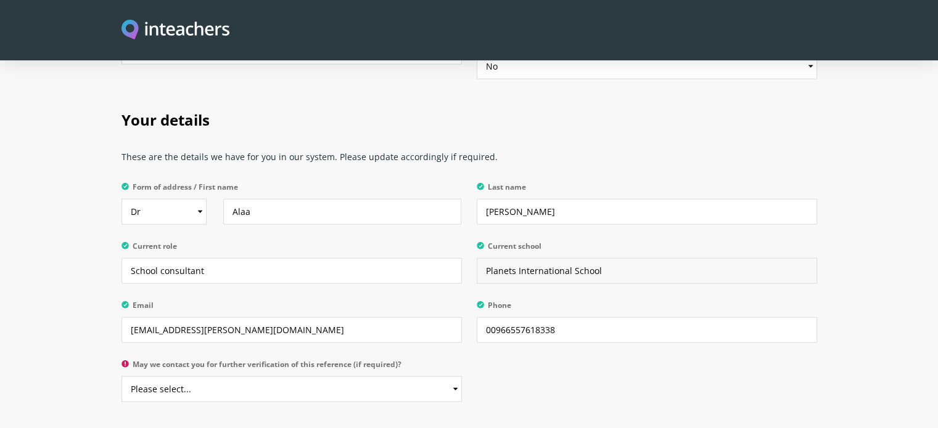
type input "Planets International School"
drag, startPoint x: 253, startPoint y: 293, endPoint x: 86, endPoint y: 281, distance: 167.6
click at [86, 281] on section "Your details These are the details we have for you in our system. Please update…" at bounding box center [469, 253] width 938 height 323
type input "consultant@planets.edu.sa"
click at [573, 348] on div "Your details These are the details we have for you in our system. Please update…" at bounding box center [469, 253] width 710 height 323
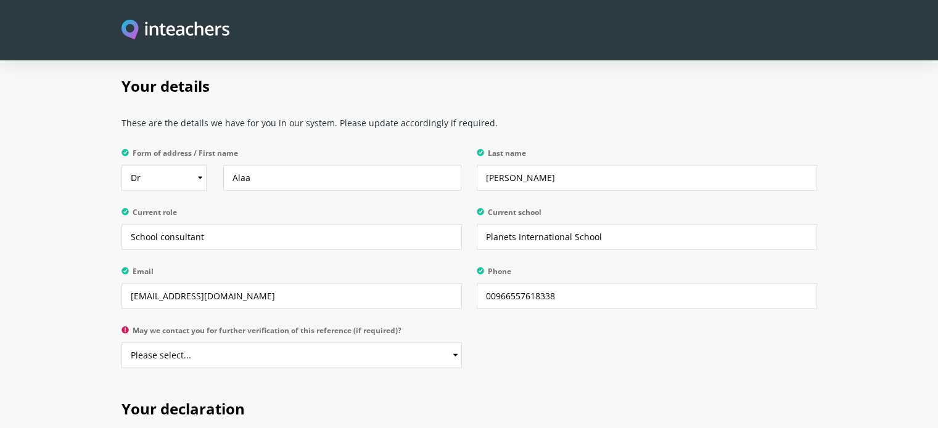
scroll to position [2875, 0]
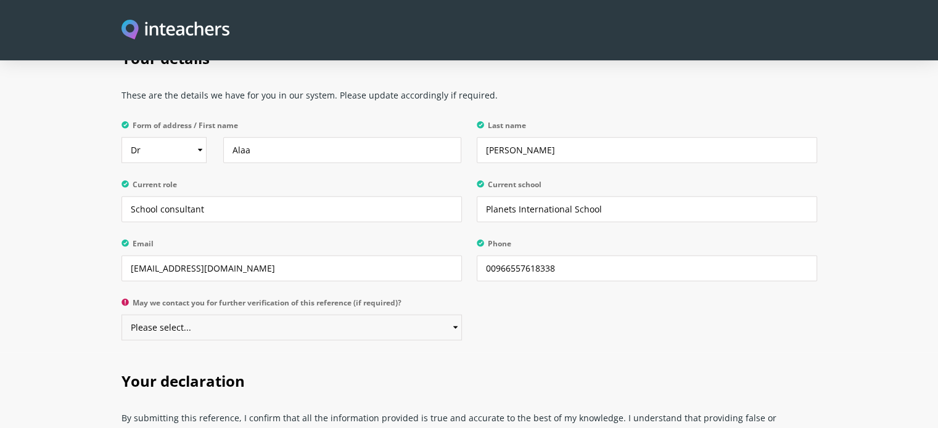
click at [261, 315] on select "Please select... Yes No" at bounding box center [291, 328] width 340 height 26
select select "Yes"
click at [121, 315] on select "Please select... Yes No" at bounding box center [291, 328] width 340 height 26
click at [81, 258] on section "Your details These are the details we have for you in our system. Please update…" at bounding box center [469, 191] width 938 height 323
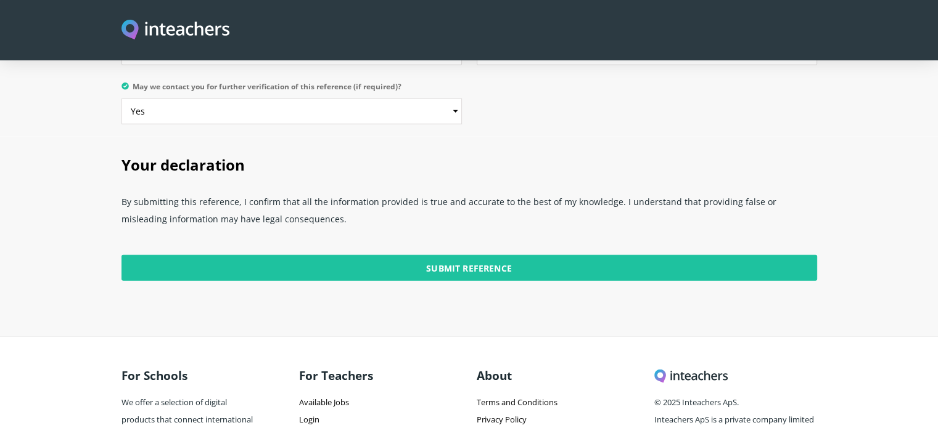
scroll to position [3122, 0]
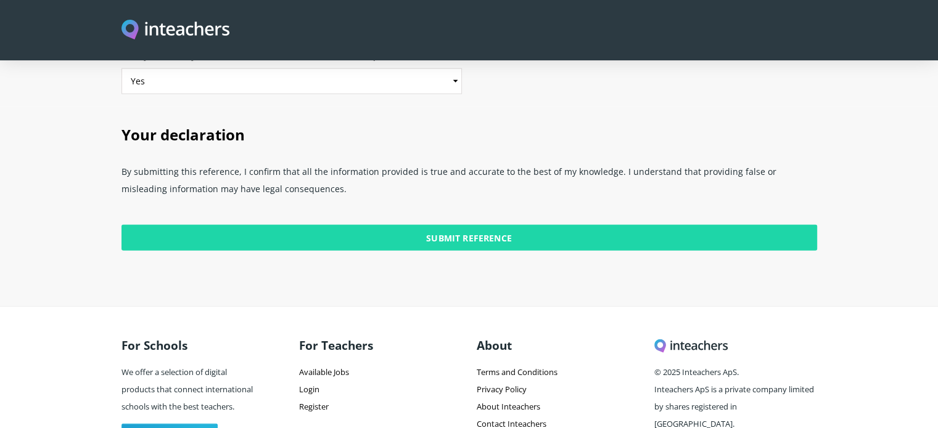
click at [484, 225] on input "Submit Reference" at bounding box center [468, 238] width 695 height 26
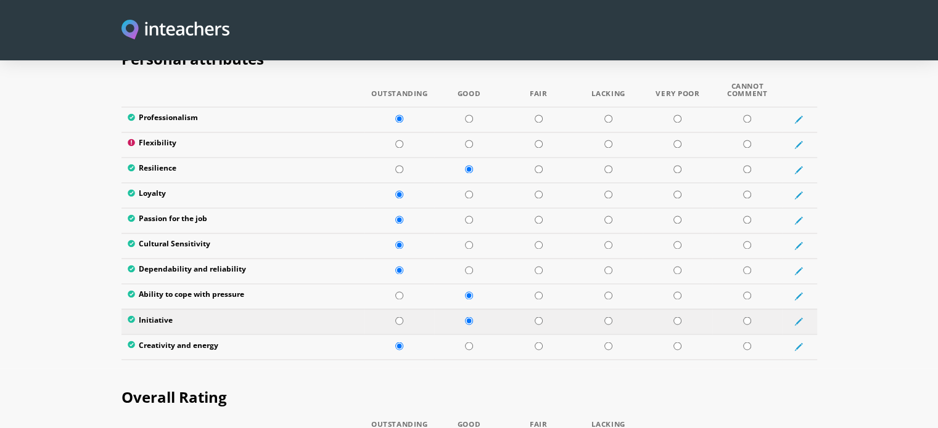
scroll to position [2012, 0]
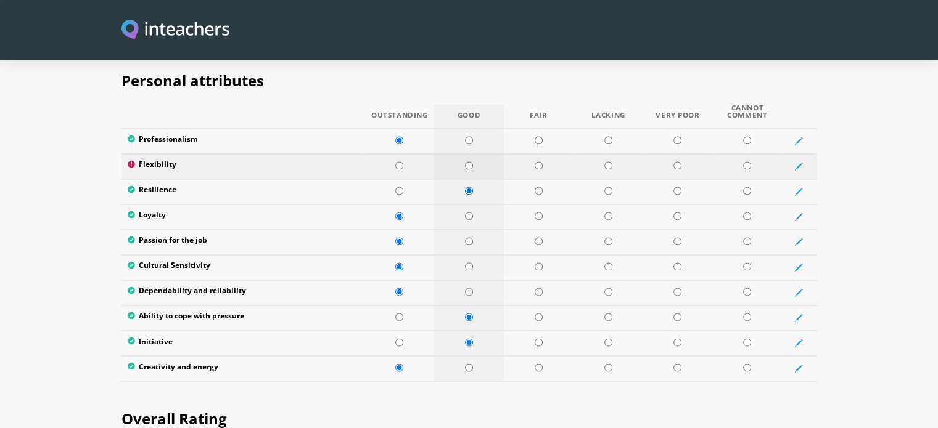
click at [470, 162] on input "radio" at bounding box center [469, 166] width 8 height 8
radio input "true"
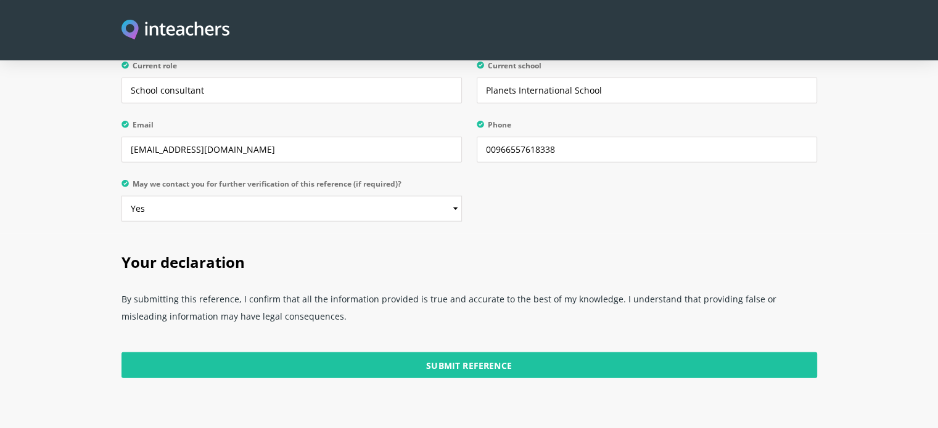
scroll to position [3143, 0]
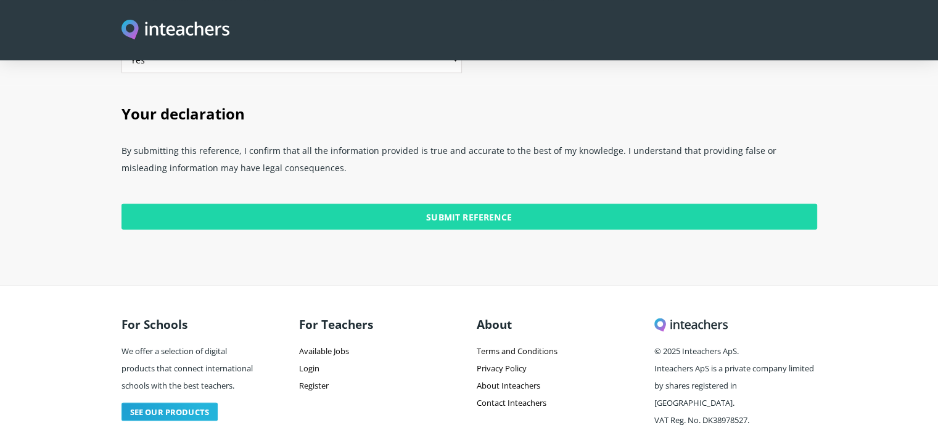
click at [464, 204] on input "Submit Reference" at bounding box center [468, 217] width 695 height 26
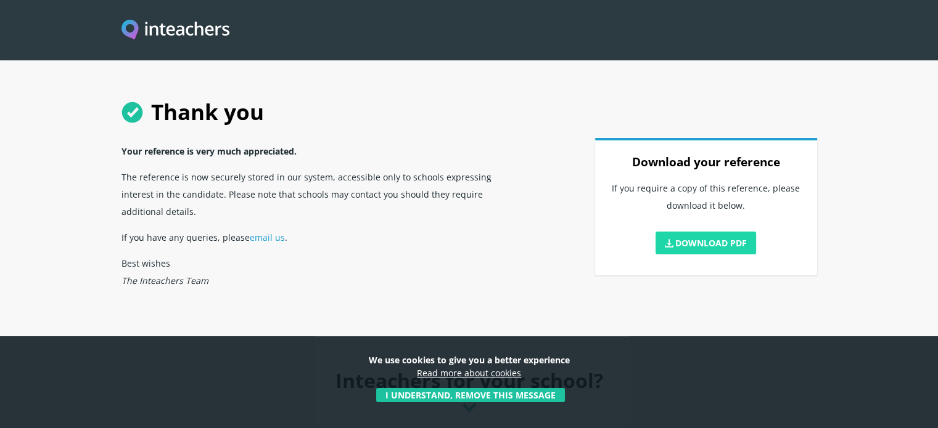
click at [710, 245] on link "Download PDF" at bounding box center [705, 243] width 101 height 23
